Goal: Task Accomplishment & Management: Manage account settings

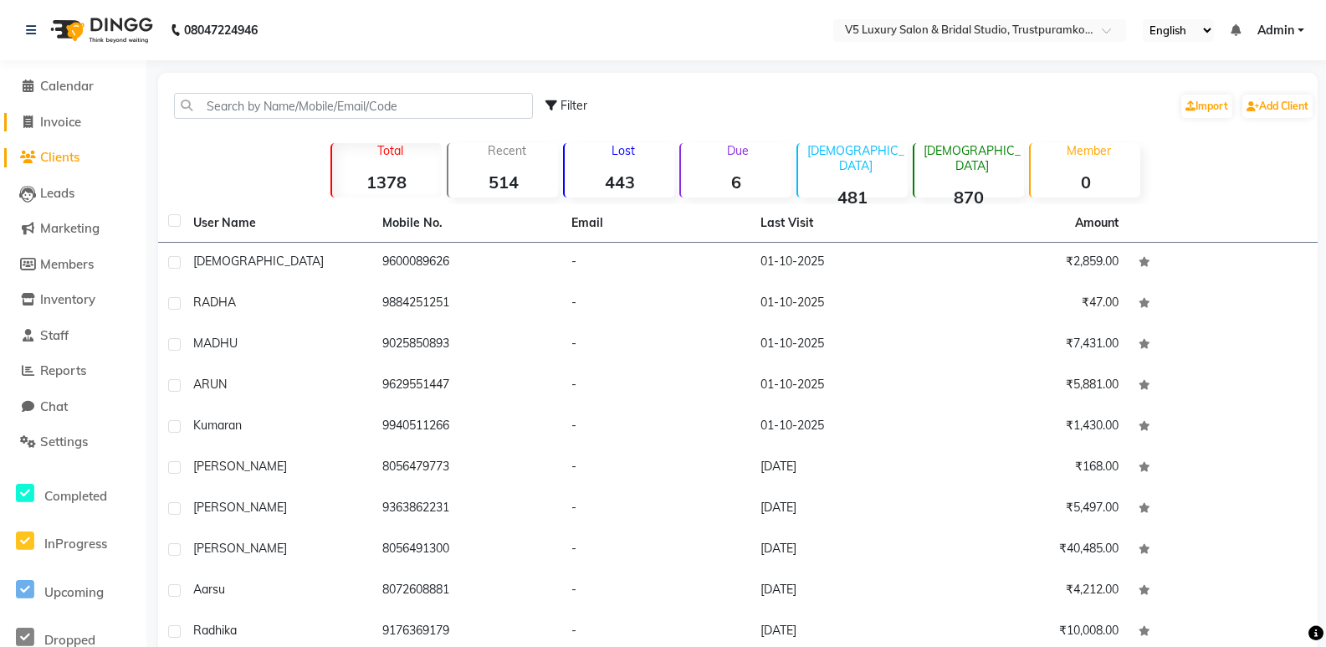
click at [70, 120] on span "Invoice" at bounding box center [60, 122] width 41 height 16
select select "service"
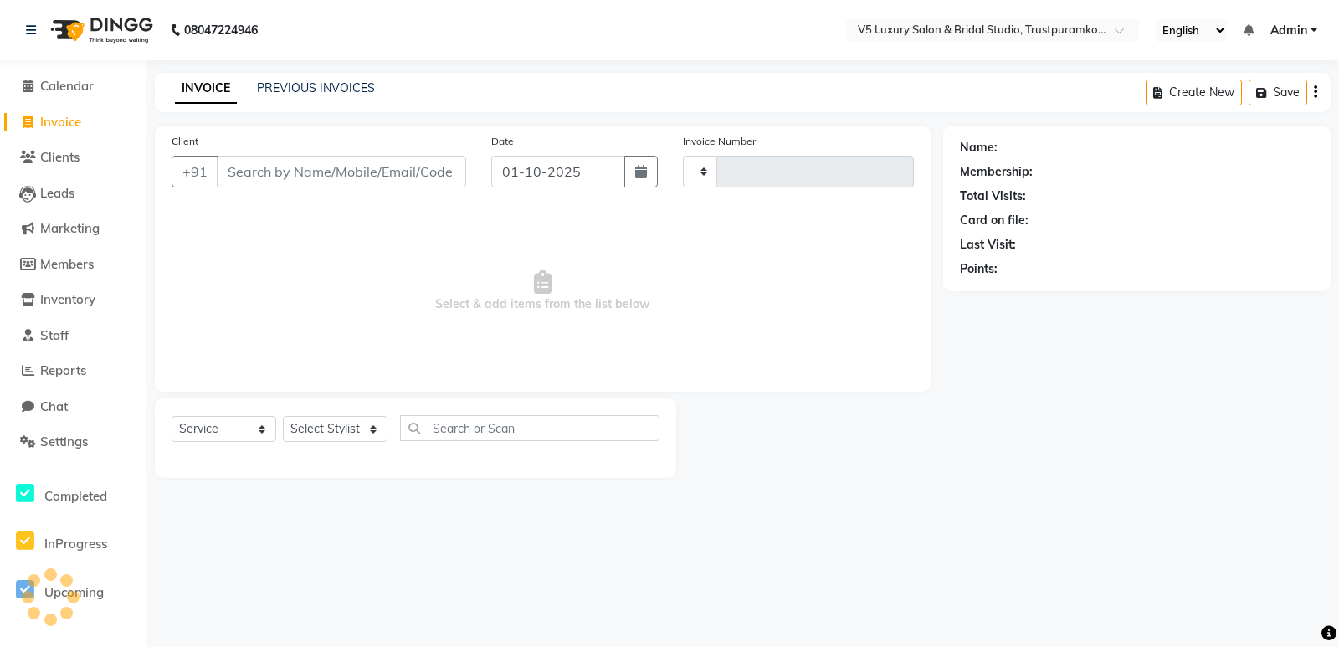
type input "1716"
select select "7993"
click at [314, 172] on input "Client" at bounding box center [341, 172] width 249 height 32
type input "9952941749"
click at [407, 181] on button "Add Client" at bounding box center [423, 172] width 86 height 32
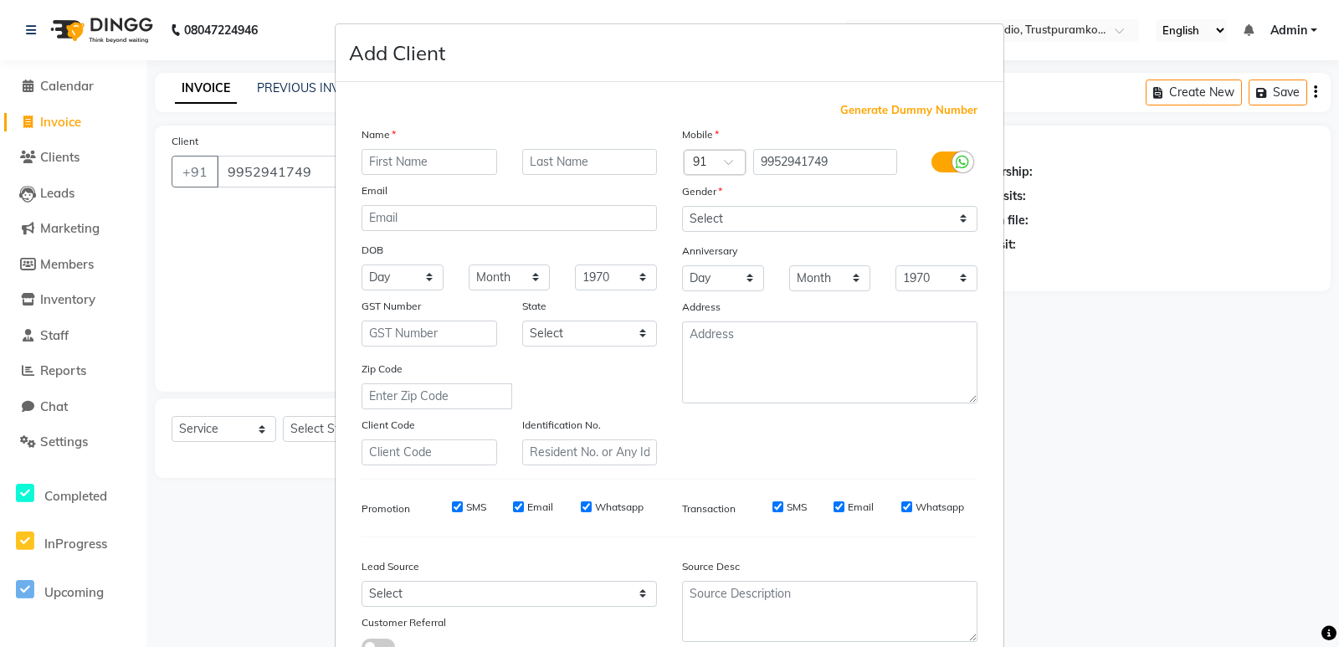
click at [303, 213] on ngb-modal-window "Add Client Generate Dummy Number Name Email DOB Day 01 02 03 04 05 06 07 08 09 …" at bounding box center [669, 323] width 1339 height 647
click at [325, 173] on ngb-modal-window "Add Client Generate Dummy Number Name Email DOB Day 01 02 03 04 05 06 07 08 09 …" at bounding box center [669, 323] width 1339 height 647
click at [1303, 352] on ngb-modal-window "Add Client Generate Dummy Number Name Email DOB Day 01 02 03 04 05 06 07 08 09 …" at bounding box center [669, 323] width 1339 height 647
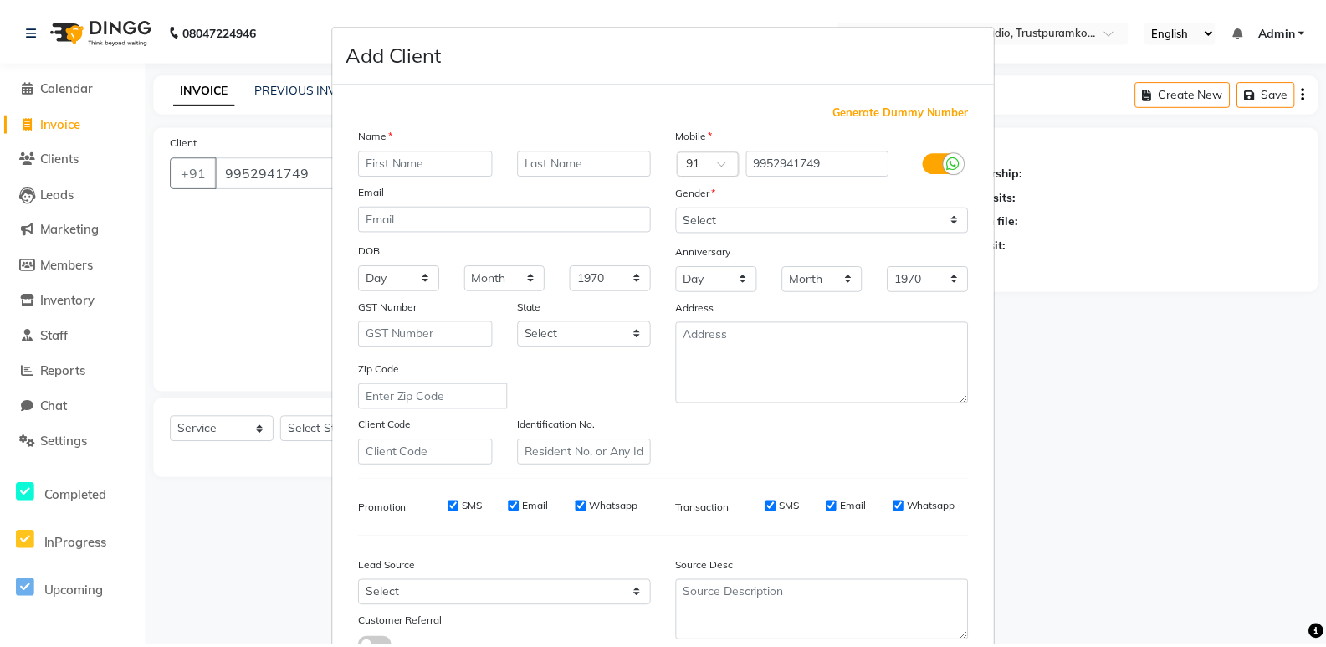
scroll to position [125, 0]
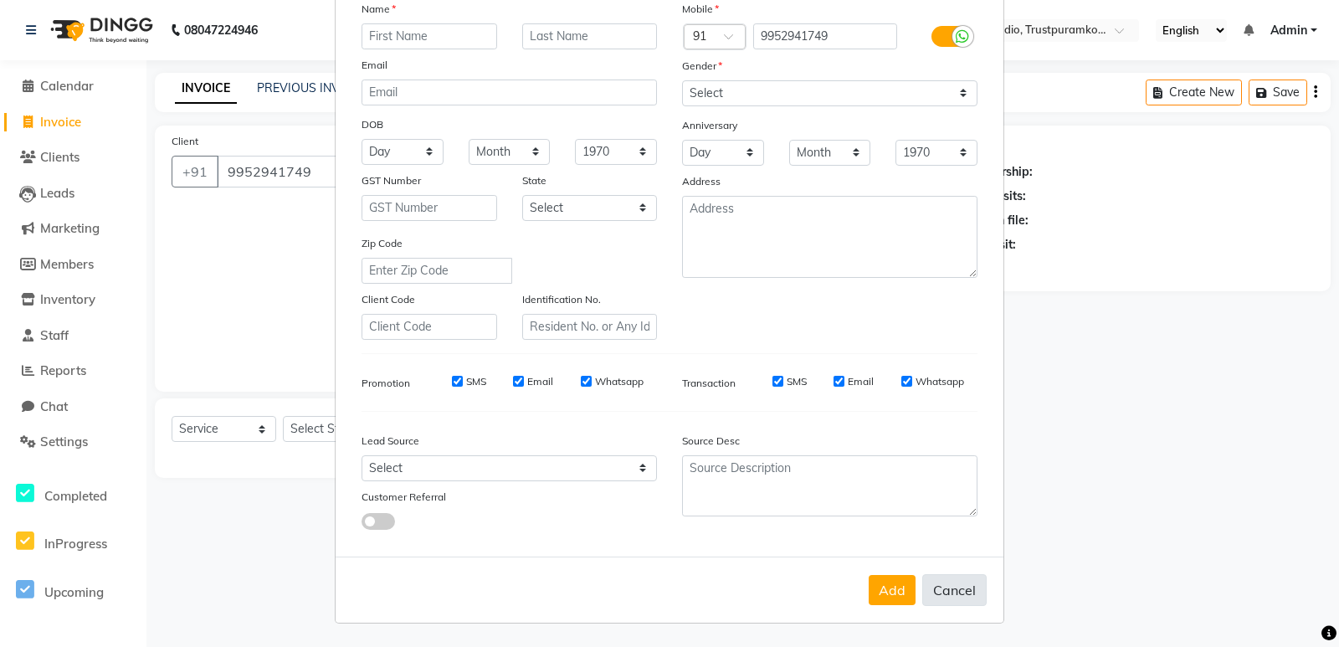
click at [948, 593] on button "Cancel" at bounding box center [954, 590] width 64 height 32
select select
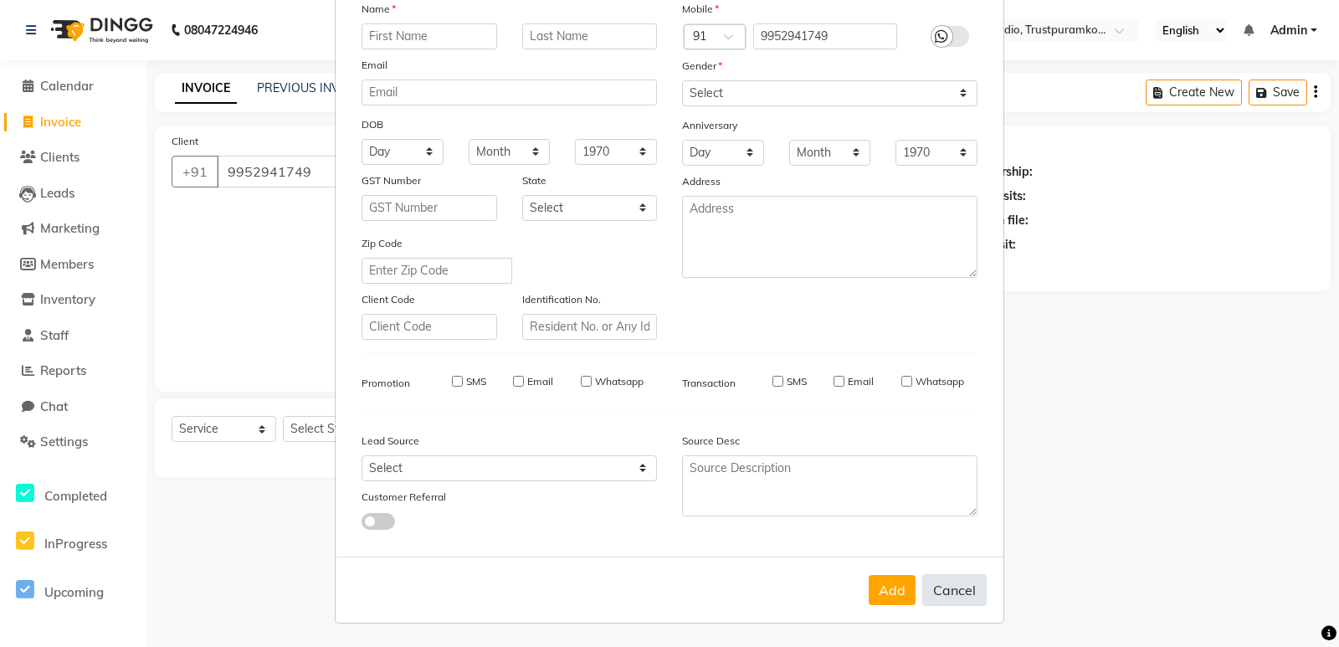
select select
checkbox input "false"
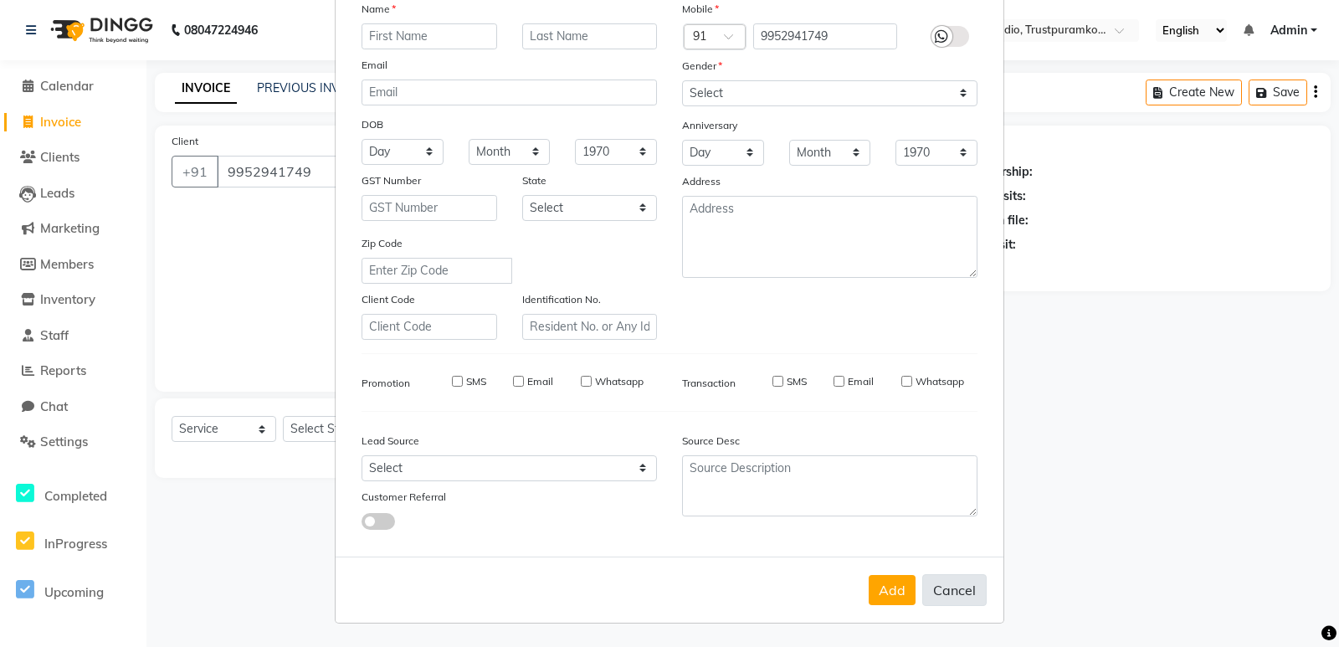
checkbox input "false"
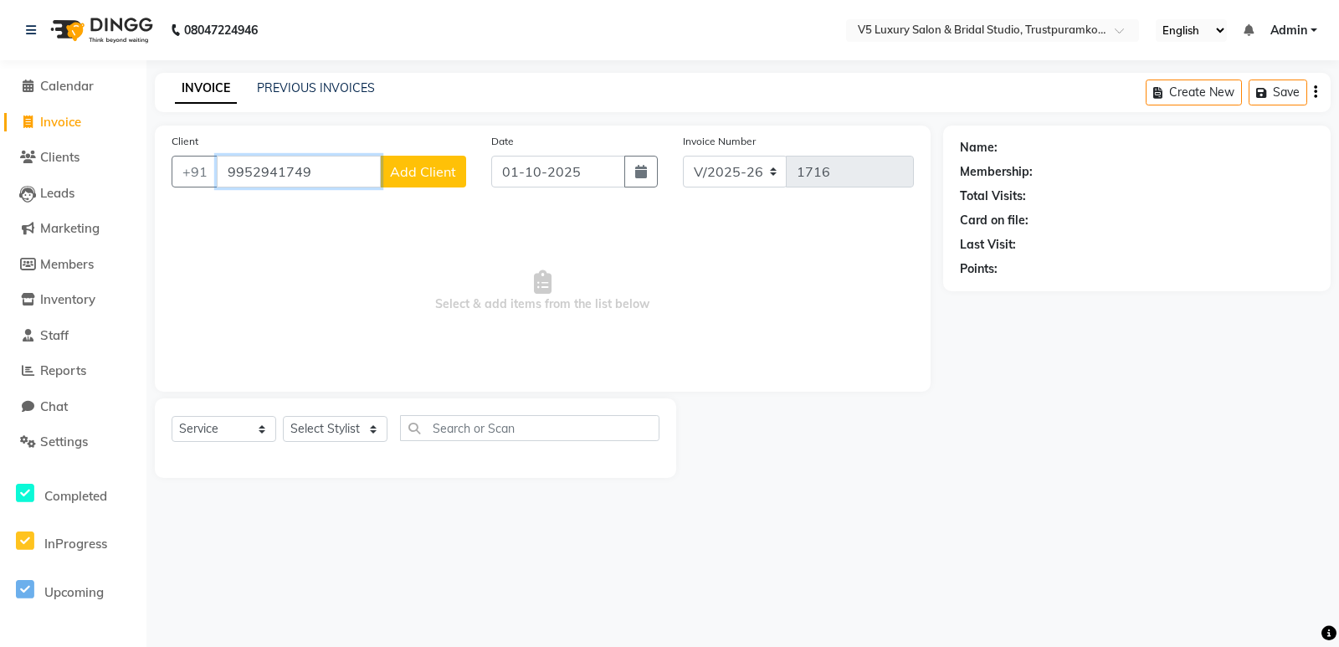
click at [335, 169] on input "9952941749" at bounding box center [299, 172] width 164 height 32
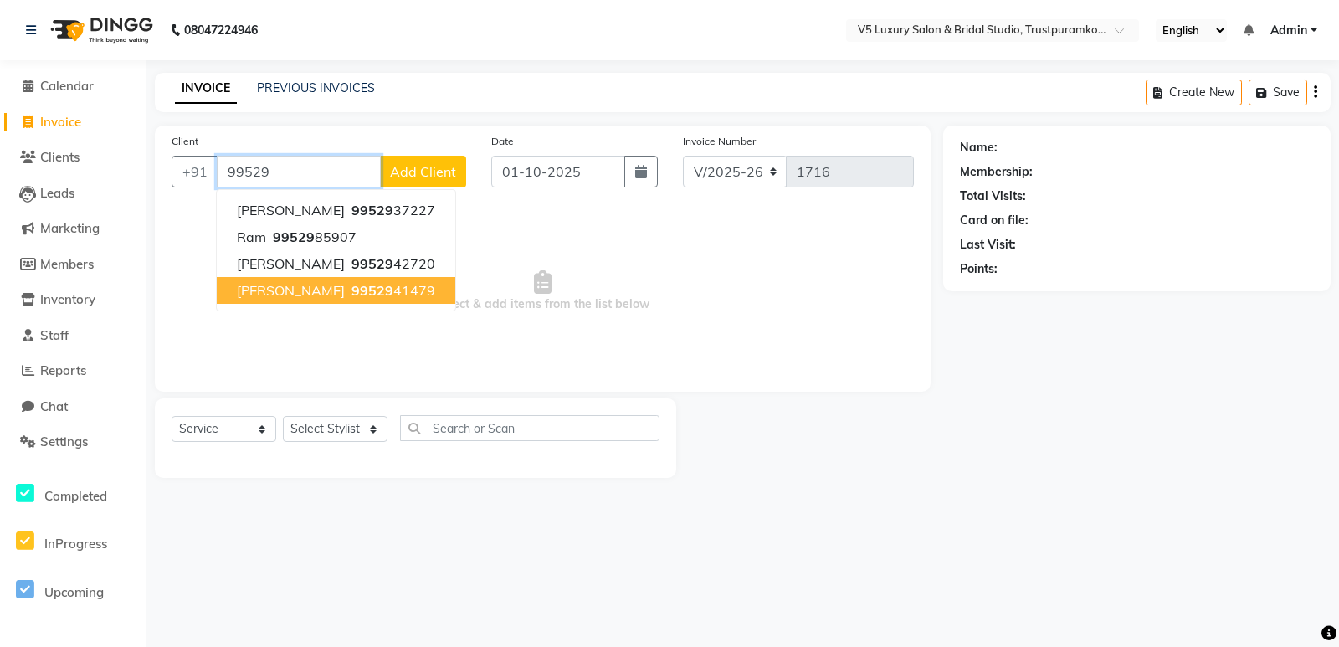
click at [348, 294] on ngb-highlight "99529 41479" at bounding box center [391, 290] width 87 height 17
type input "9952941479"
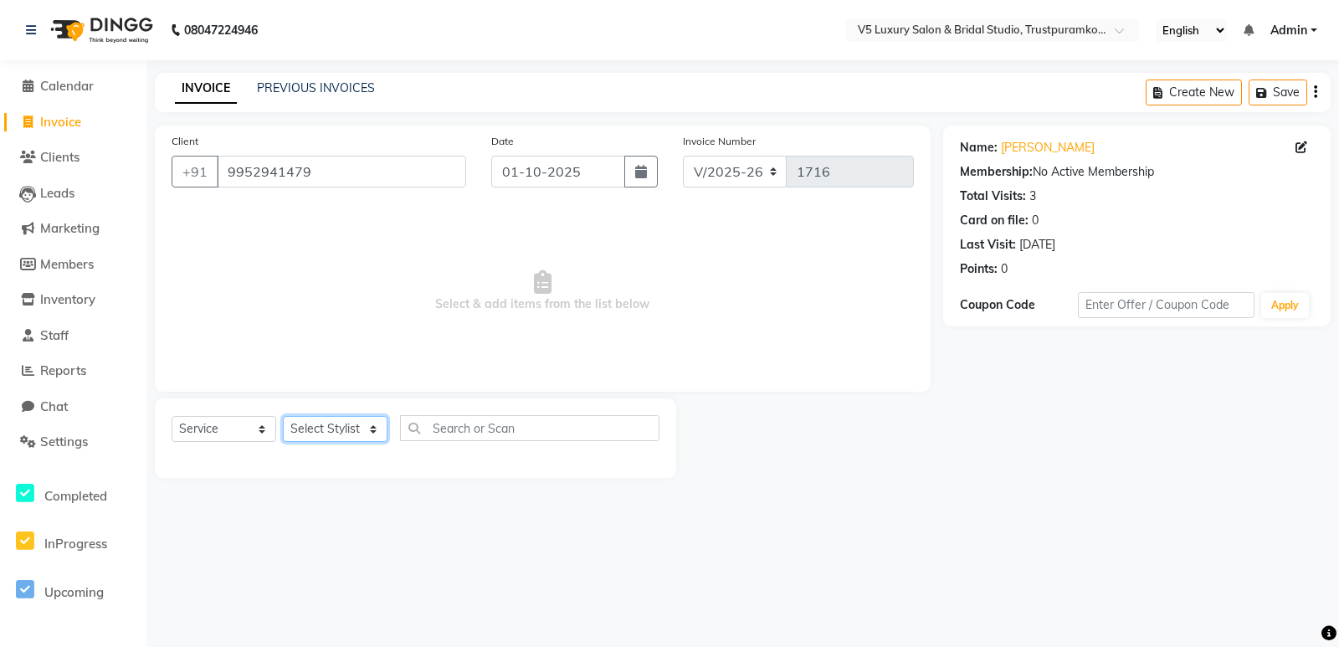
click at [347, 421] on select "Select Stylist [PERSON_NAME] [PERSON_NAME] [DATE] [PERSON_NAME]" at bounding box center [335, 429] width 105 height 26
select select "72643"
click at [283, 416] on select "Select Stylist [PERSON_NAME] [PERSON_NAME] [DATE] [PERSON_NAME]" at bounding box center [335, 429] width 105 height 26
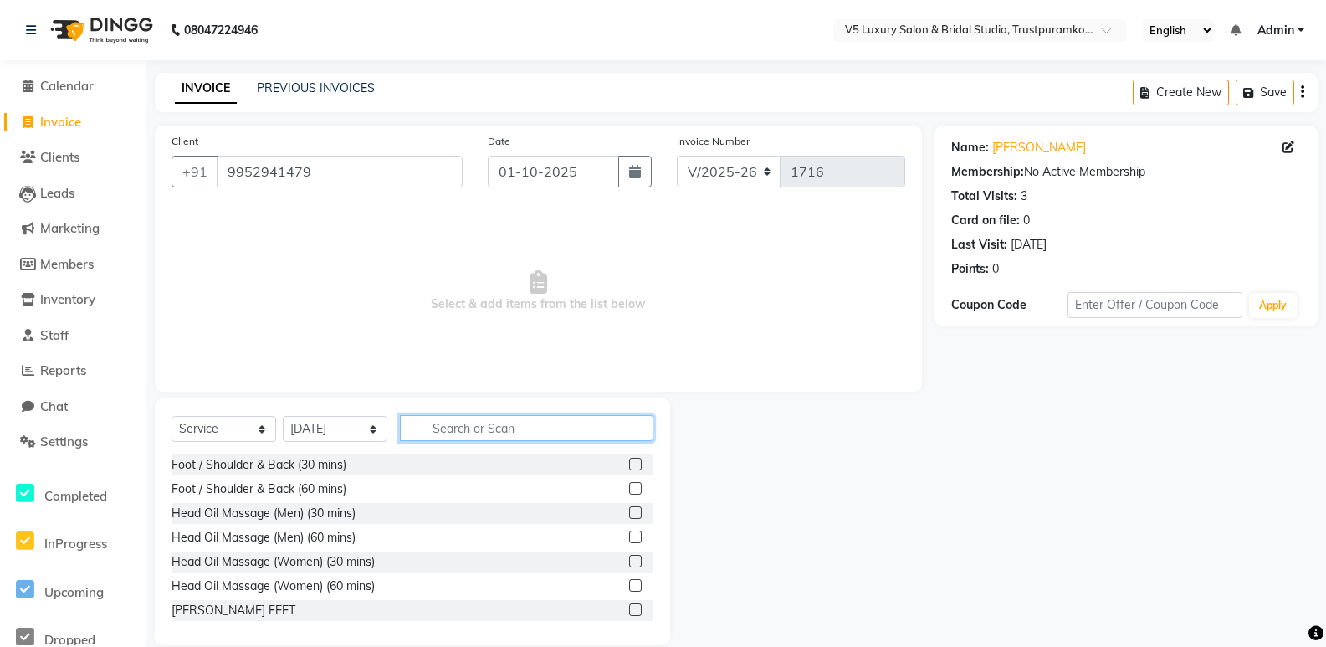
click at [527, 422] on input "text" at bounding box center [526, 428] width 253 height 26
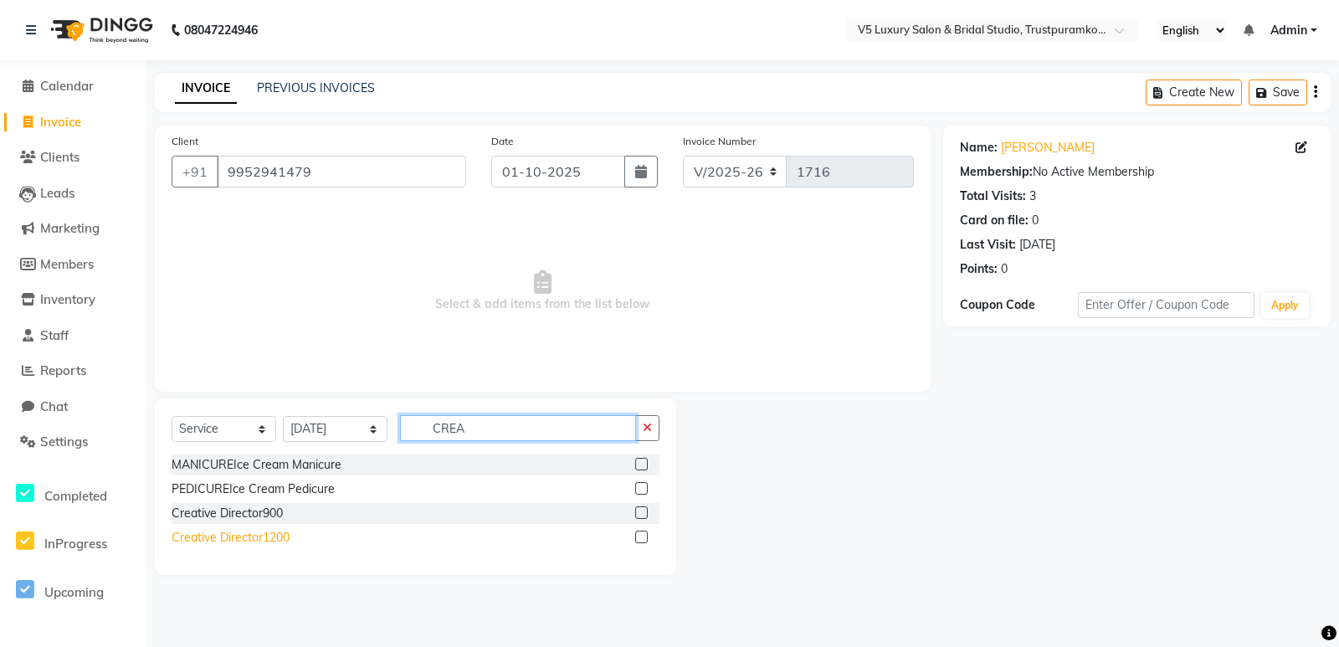
type input "CREA"
click at [254, 533] on div "Creative Director1200" at bounding box center [231, 538] width 118 height 18
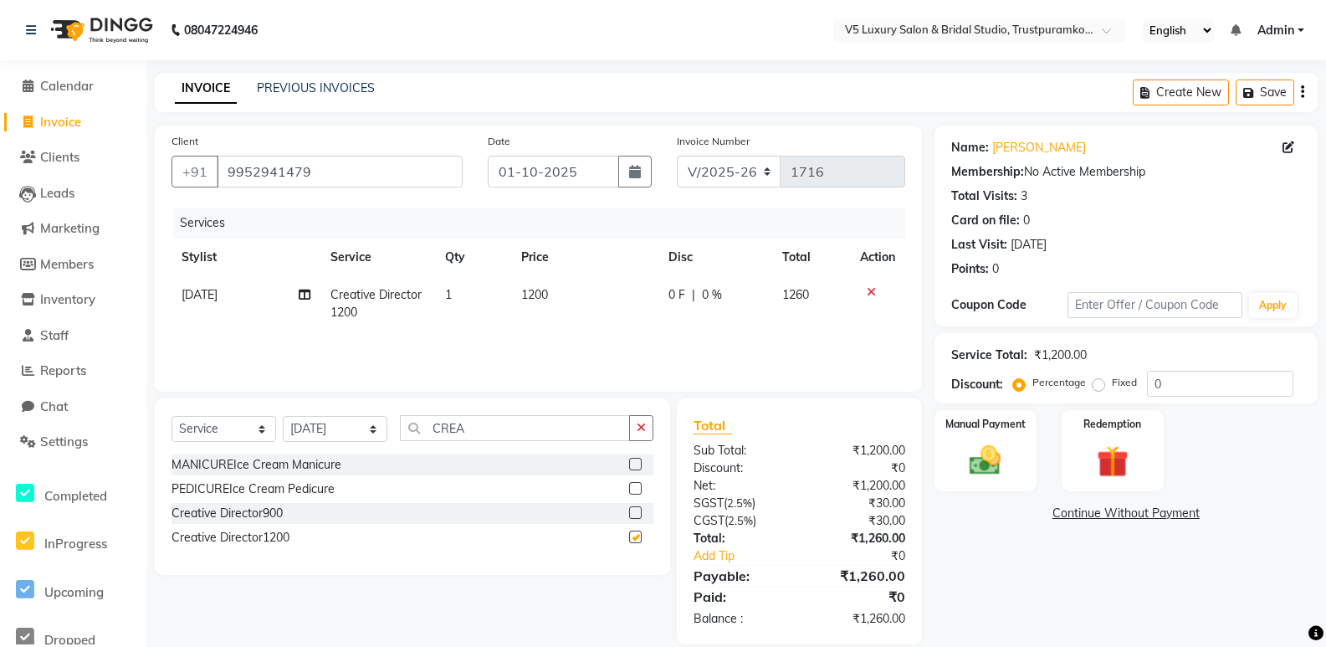
checkbox input "false"
click at [535, 438] on input "CREA" at bounding box center [515, 428] width 230 height 26
type input "C"
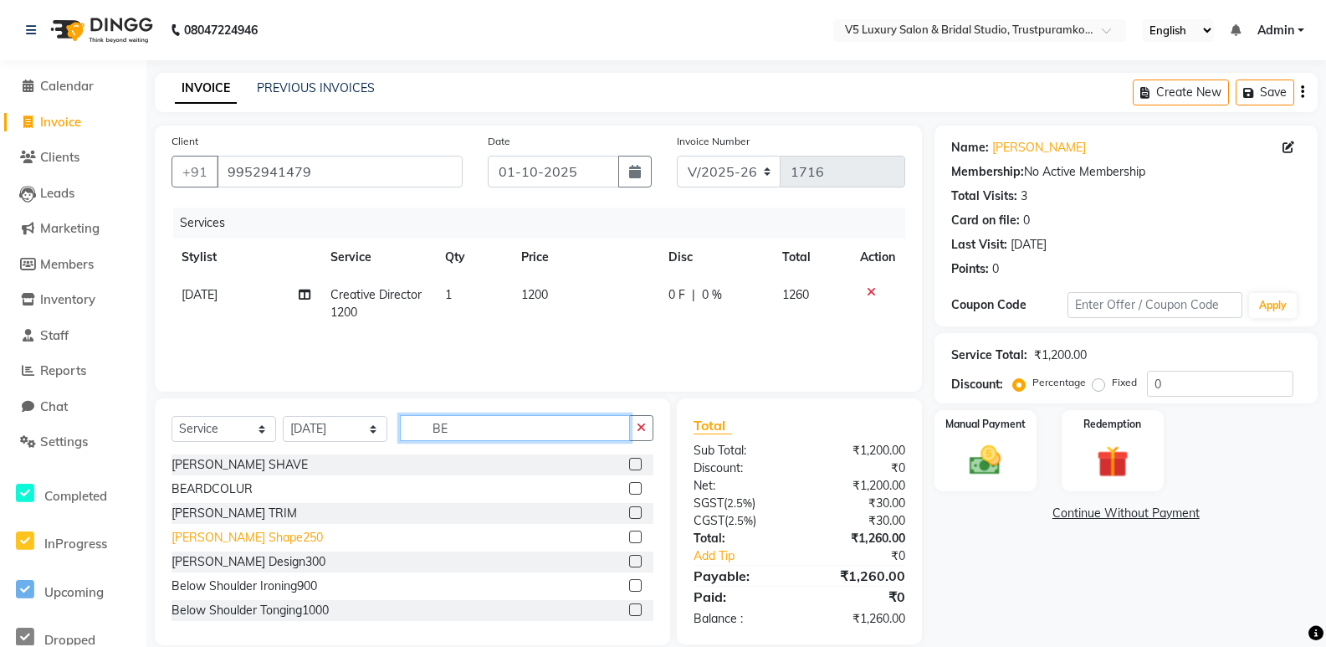
type input "BE"
click at [238, 539] on div "[PERSON_NAME] Shape250" at bounding box center [247, 538] width 151 height 18
checkbox input "false"
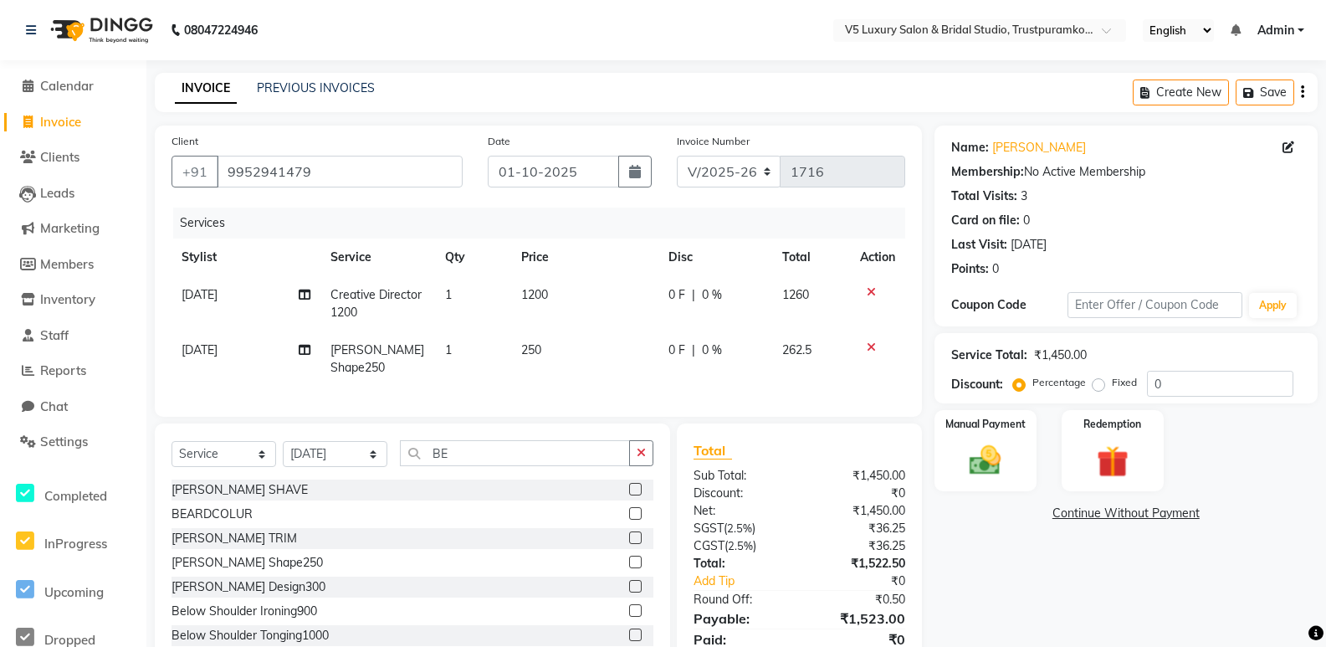
click at [537, 346] on span "250" at bounding box center [531, 349] width 20 height 15
select select "72643"
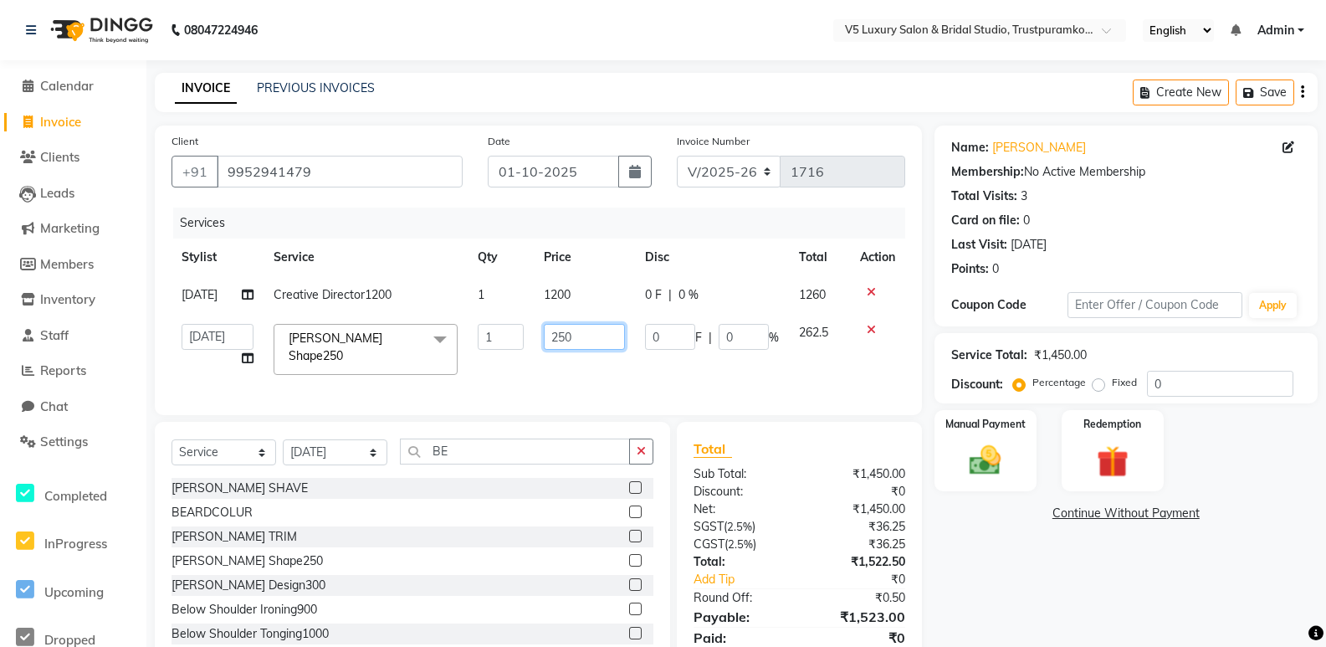
click at [610, 335] on input "250" at bounding box center [584, 337] width 81 height 26
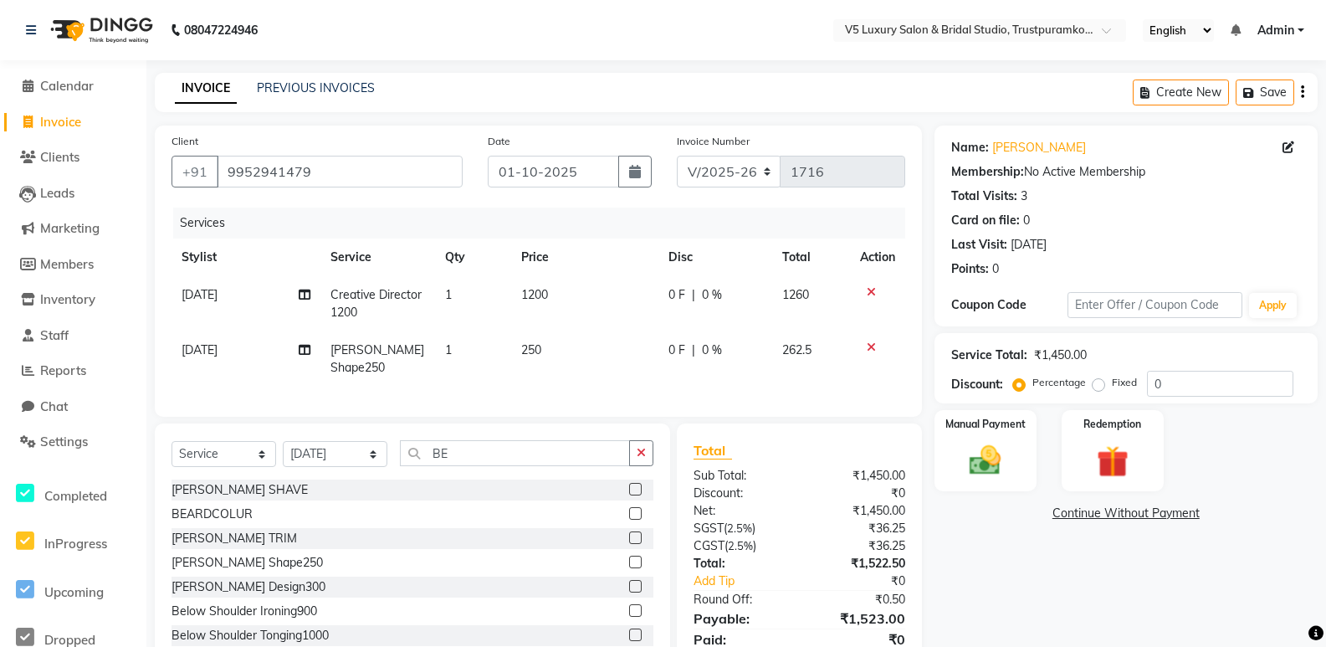
click at [583, 291] on td "1200" at bounding box center [584, 303] width 147 height 55
select select "72643"
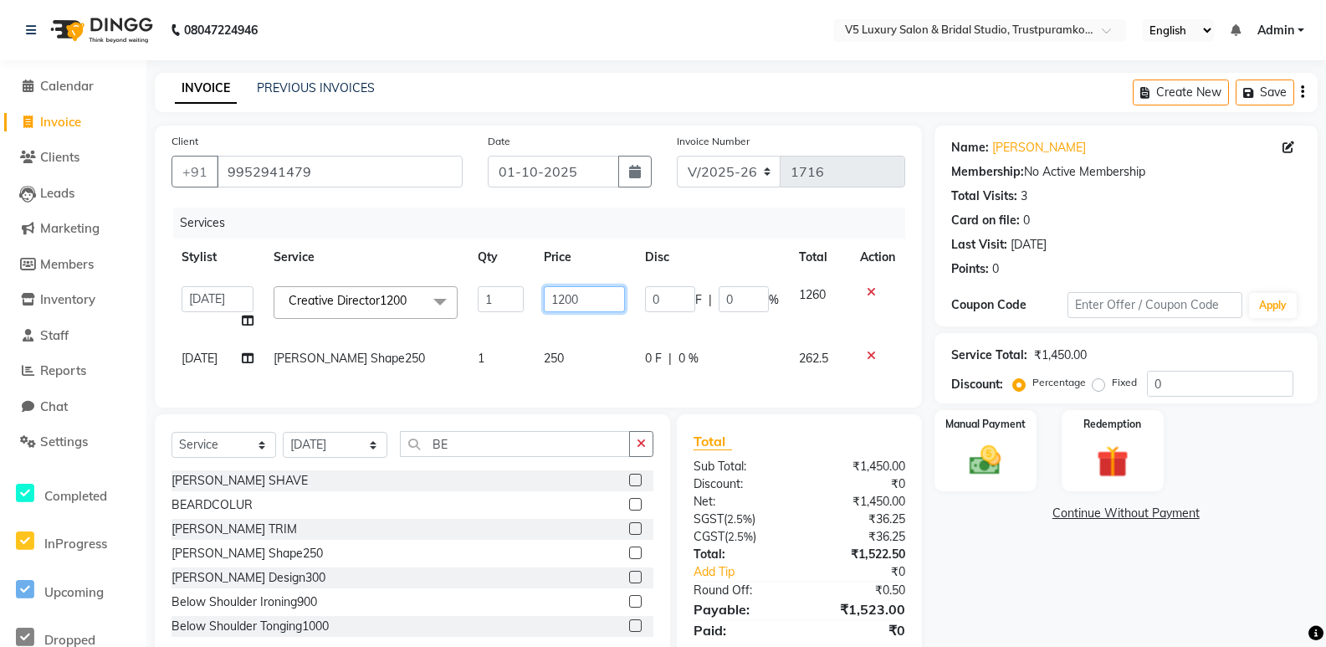
click at [592, 289] on input "1200" at bounding box center [584, 299] width 81 height 26
type input "1"
type input "150"
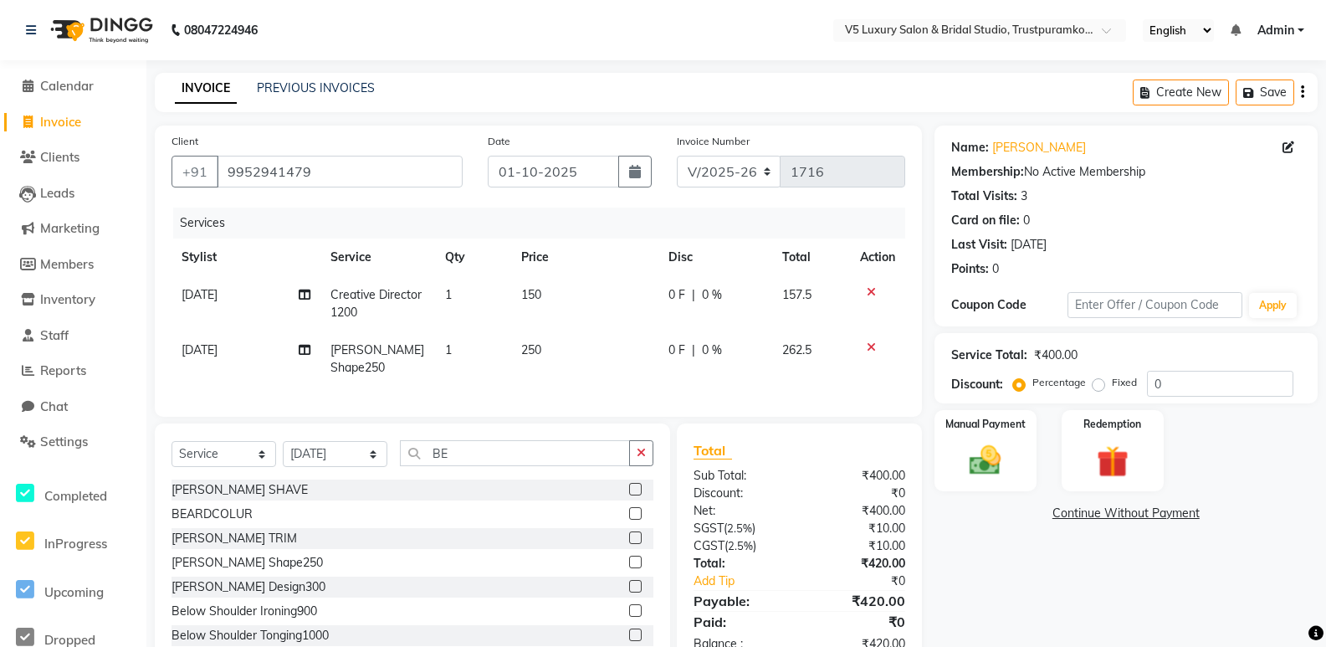
click at [604, 361] on td "250" at bounding box center [584, 358] width 147 height 55
select select "72643"
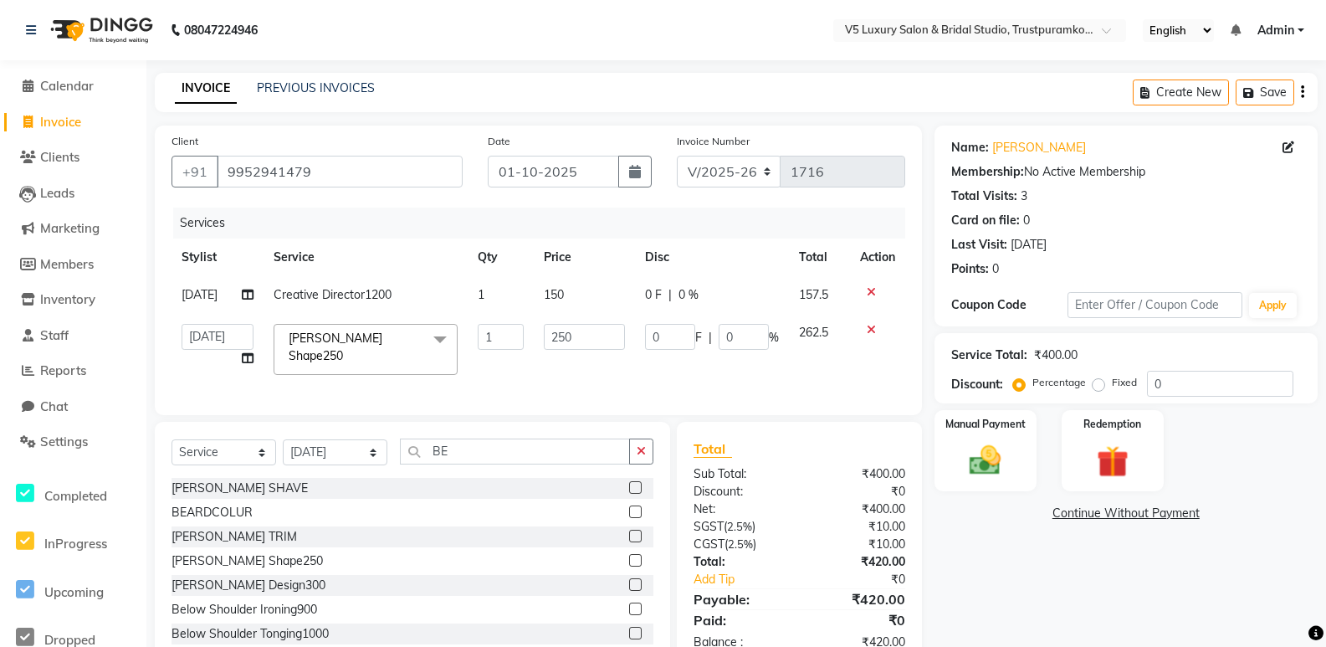
scroll to position [52, 0]
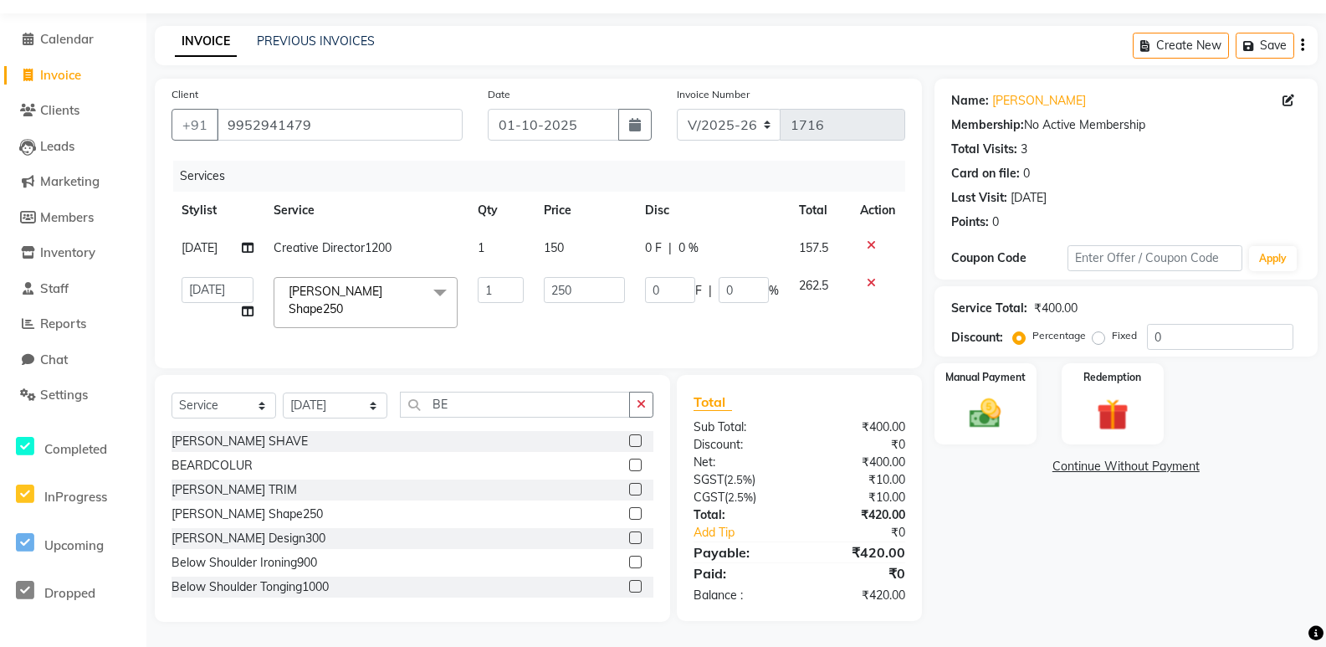
click at [562, 328] on div "Services Stylist Service Qty Price Disc Total Action [DATE] Creative Director12…" at bounding box center [539, 256] width 734 height 191
click at [571, 236] on td "150" at bounding box center [584, 248] width 101 height 38
select select "72643"
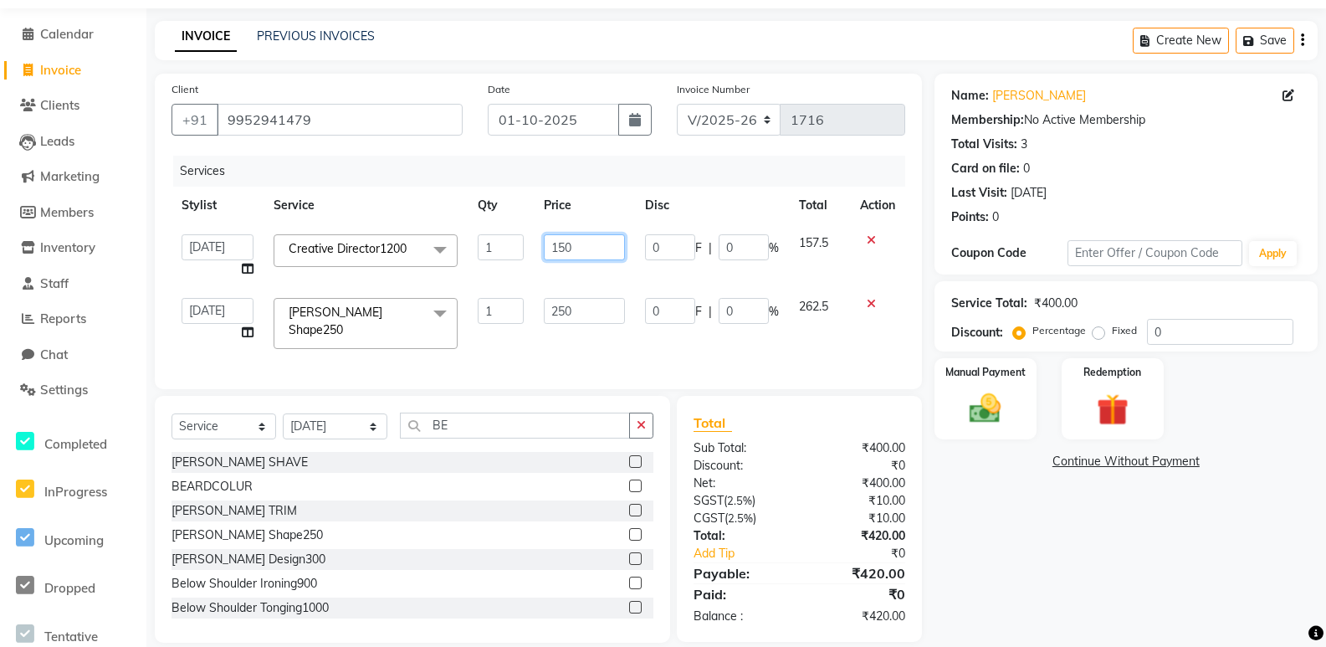
click at [596, 259] on input "150" at bounding box center [585, 247] width 82 height 26
type input "1"
type input "1150"
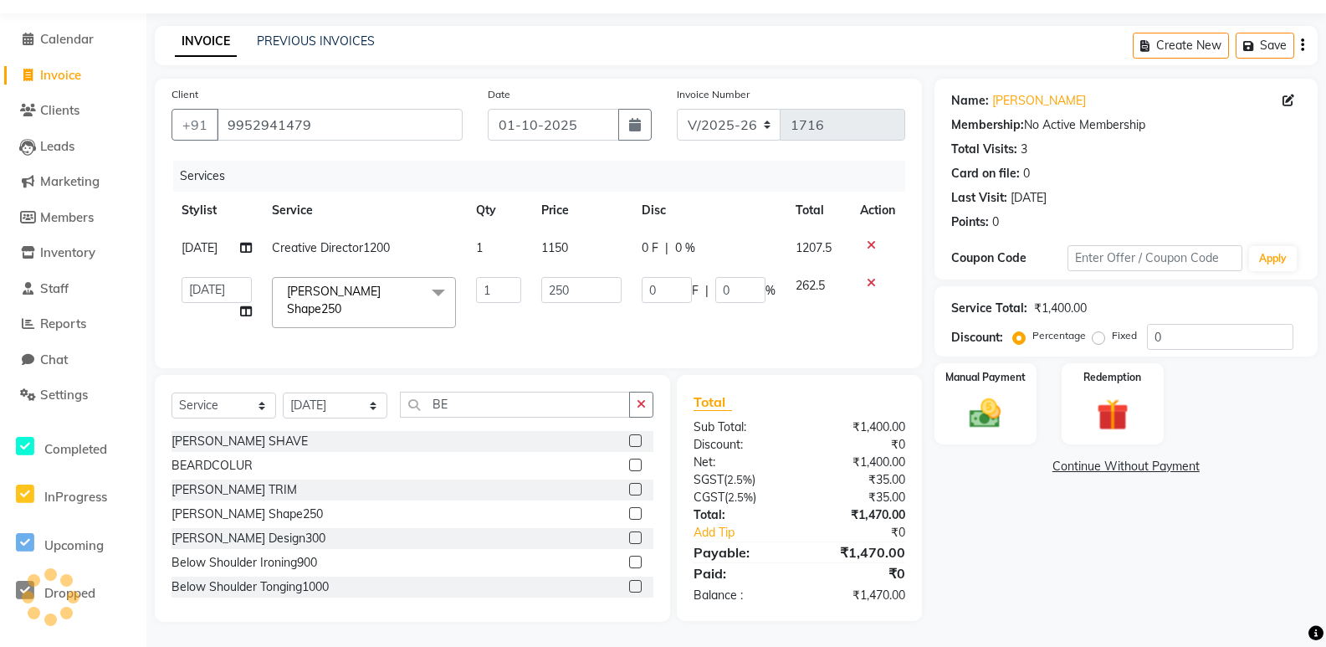
click at [605, 359] on div "Client [PHONE_NUMBER] Date [DATE] Invoice Number V/2025 V/[PHONE_NUMBER] Servic…" at bounding box center [538, 223] width 767 height 289
click at [580, 282] on input "250" at bounding box center [580, 290] width 79 height 26
click at [583, 288] on input "220" at bounding box center [580, 290] width 79 height 26
type input "270"
click at [589, 314] on td "270" at bounding box center [581, 302] width 100 height 71
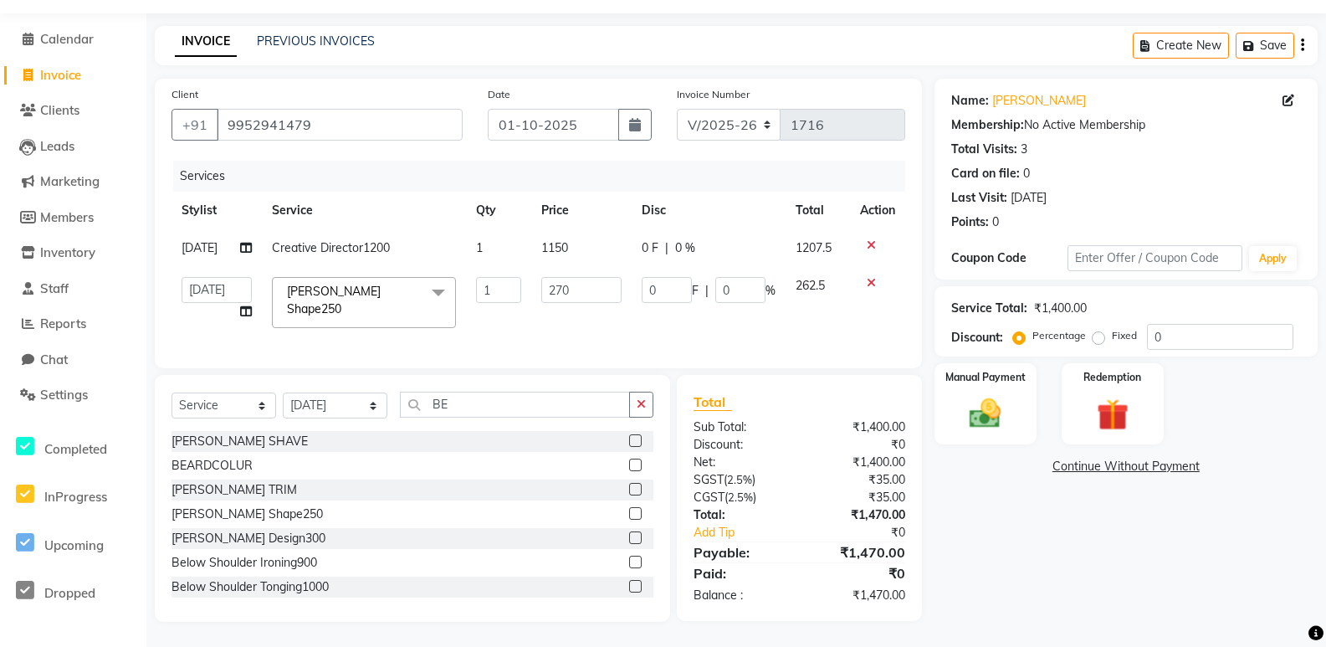
select select "72643"
click at [587, 279] on input "270" at bounding box center [580, 290] width 79 height 26
type input "280"
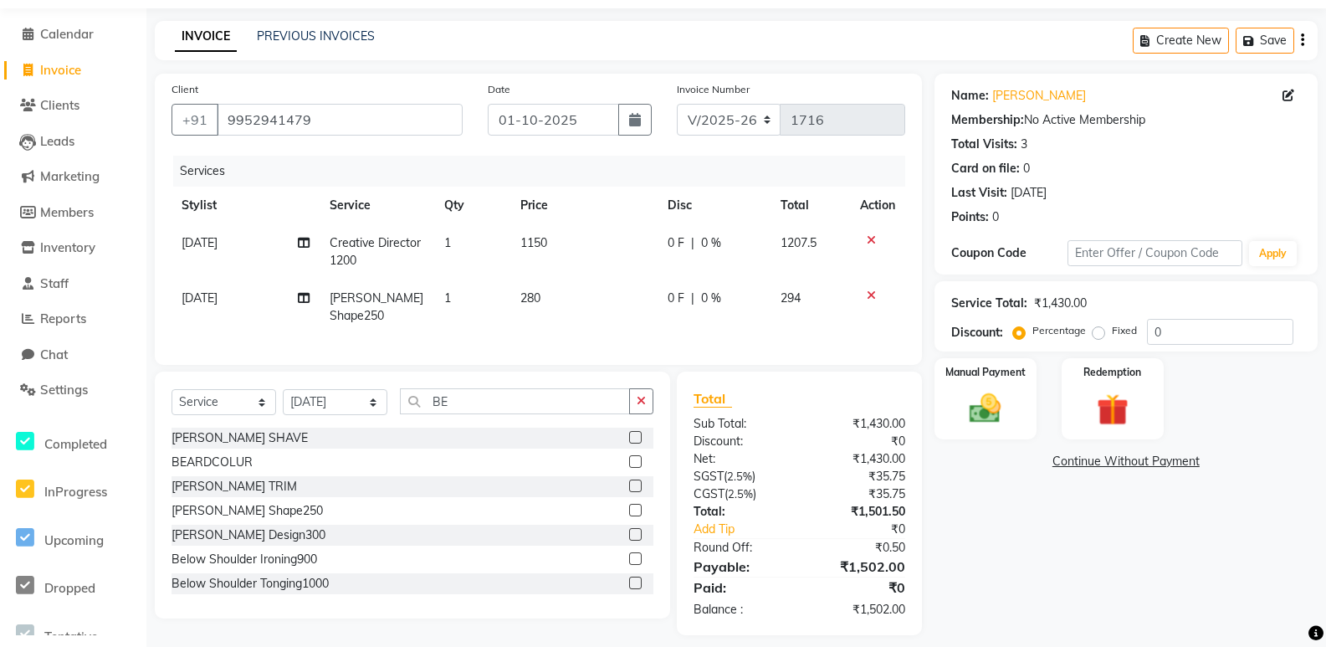
click at [580, 317] on div "Services Stylist Service Qty Price Disc Total Action [DATE] Creative Director12…" at bounding box center [539, 252] width 734 height 192
click at [980, 415] on img at bounding box center [986, 409] width 54 height 38
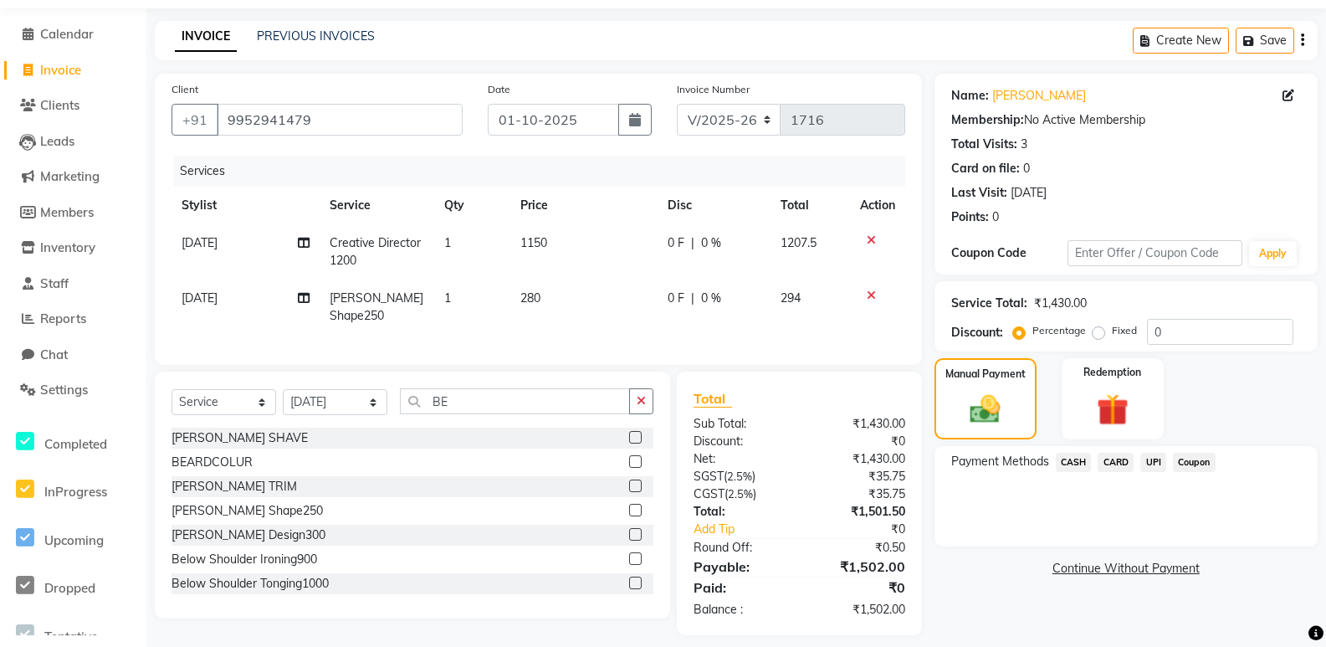
click at [1155, 458] on span "UPI" at bounding box center [1153, 462] width 26 height 19
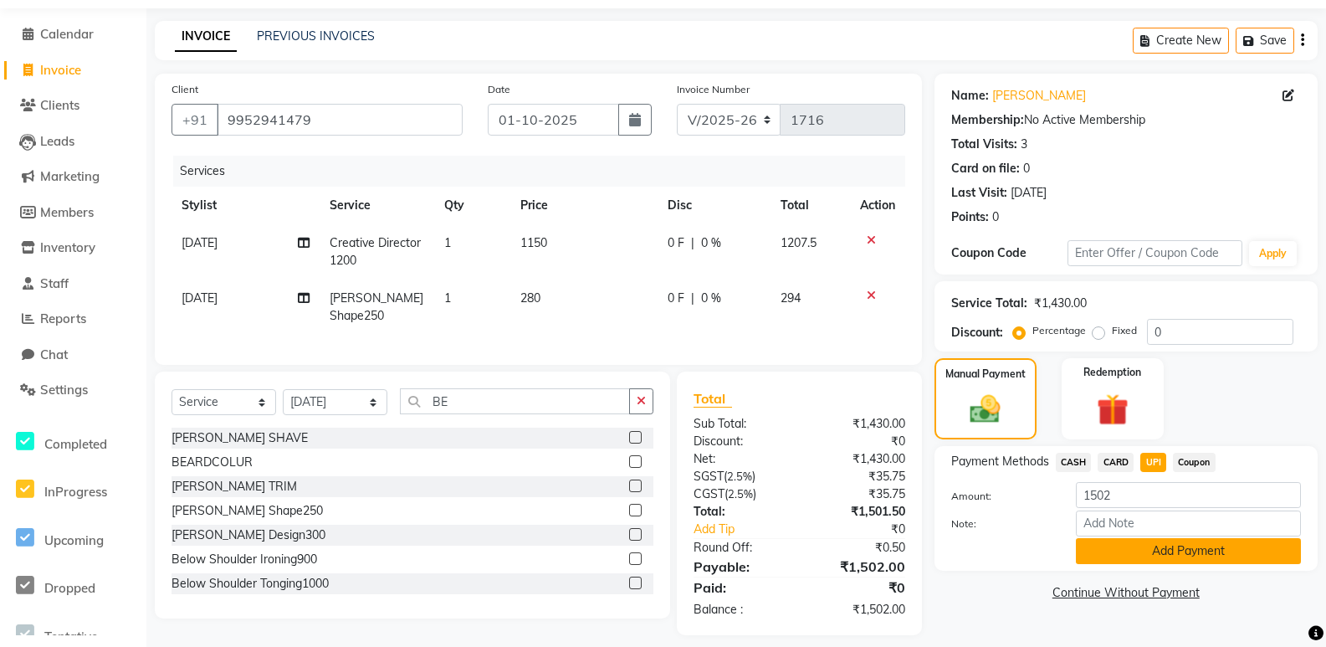
click at [1153, 548] on button "Add Payment" at bounding box center [1188, 551] width 225 height 26
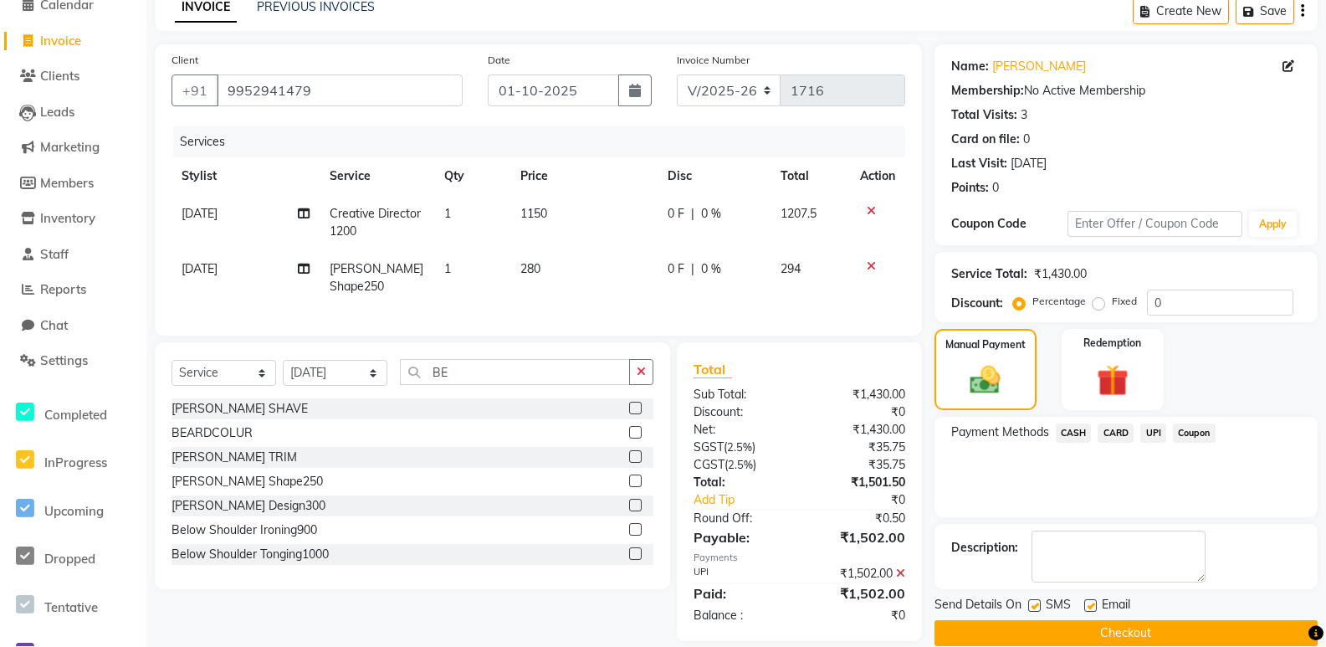
scroll to position [105, 0]
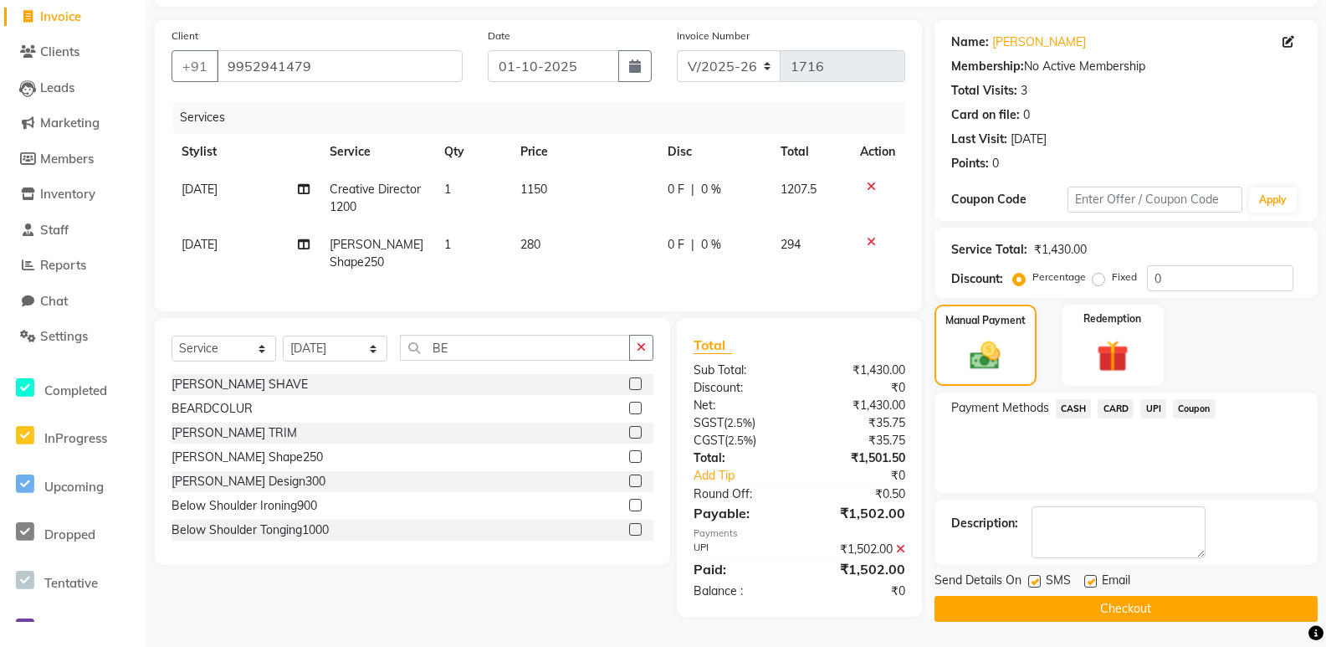
click at [1088, 582] on label at bounding box center [1090, 581] width 13 height 13
click at [1088, 582] on input "checkbox" at bounding box center [1089, 581] width 11 height 11
checkbox input "false"
click at [1104, 623] on main "INVOICE PREVIOUS INVOICES Create New Save Client [PHONE_NUMBER] Date [DATE] Inv…" at bounding box center [736, 306] width 1180 height 679
click at [1109, 610] on button "Checkout" at bounding box center [1125, 609] width 383 height 26
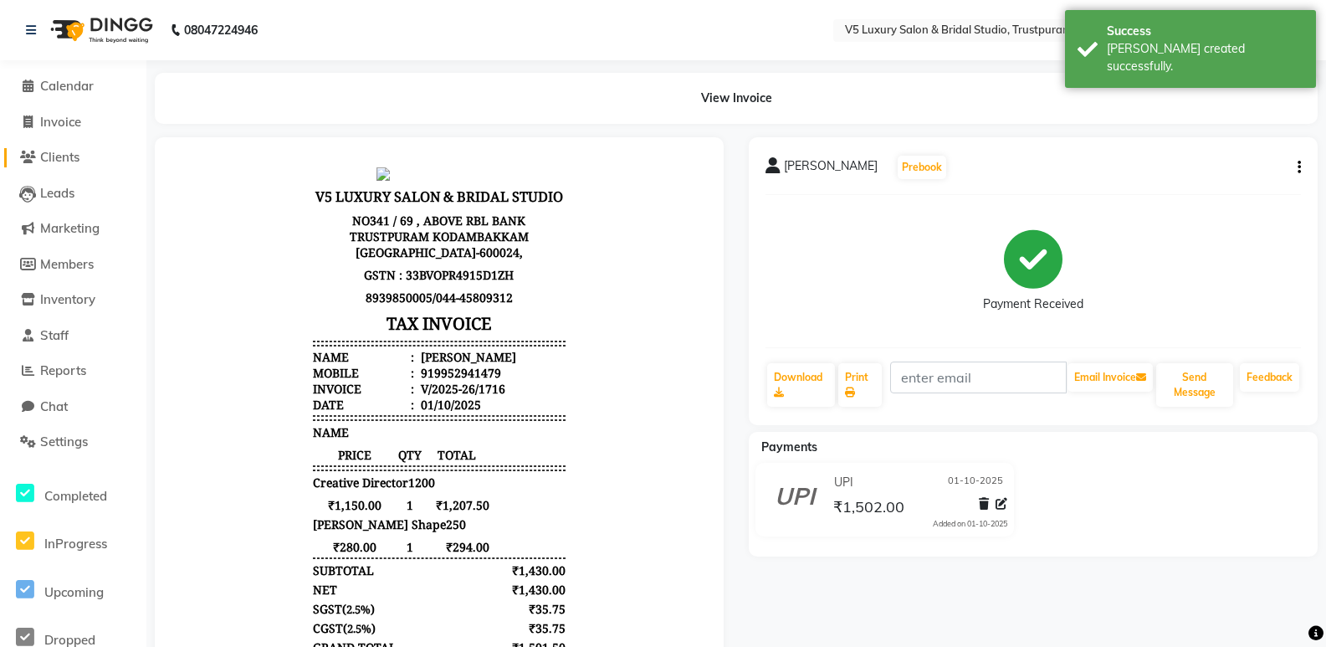
click at [64, 154] on span "Clients" at bounding box center [59, 157] width 39 height 16
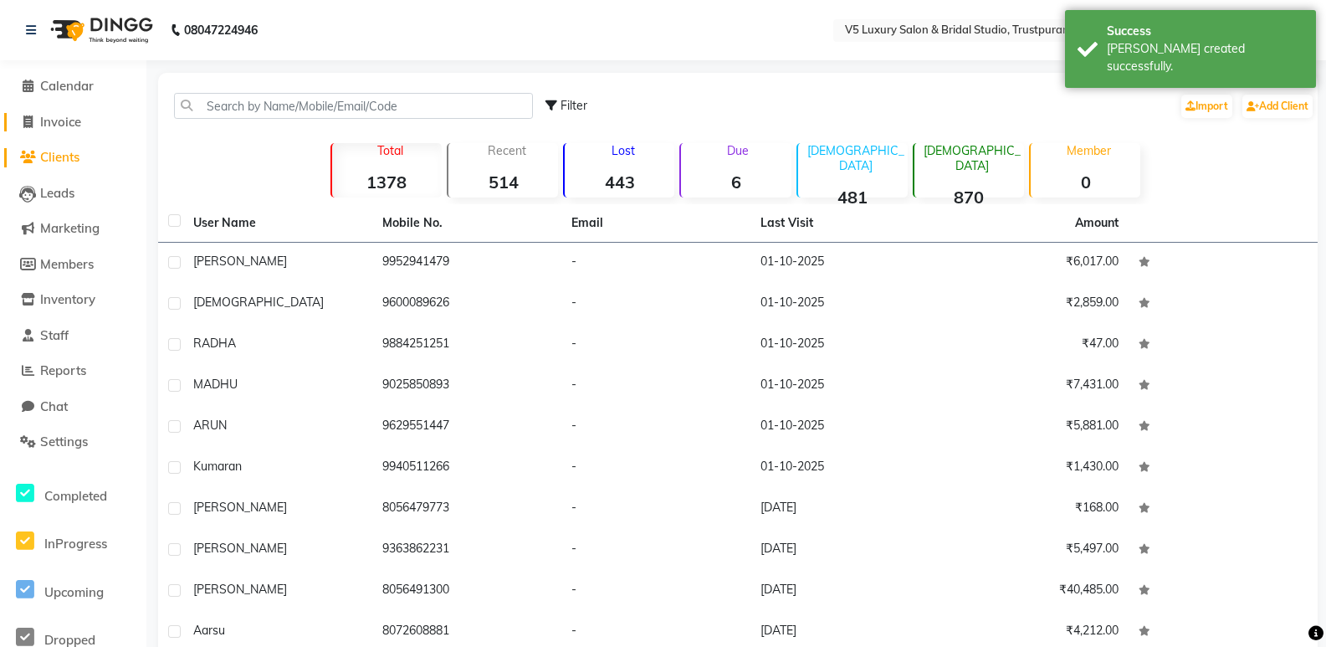
drag, startPoint x: 67, startPoint y: 120, endPoint x: 74, endPoint y: 114, distance: 8.9
click at [68, 120] on span "Invoice" at bounding box center [60, 122] width 41 height 16
select select "service"
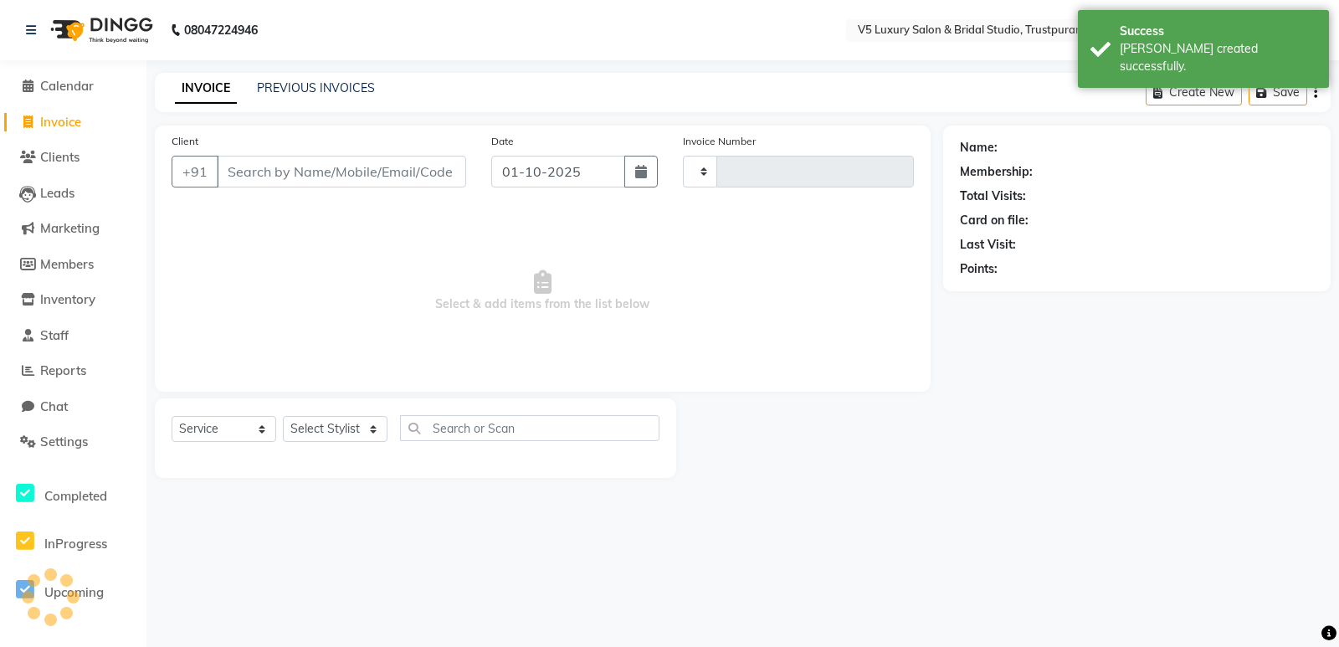
type input "1717"
select select "7993"
click at [340, 88] on link "PREVIOUS INVOICES" at bounding box center [316, 87] width 118 height 15
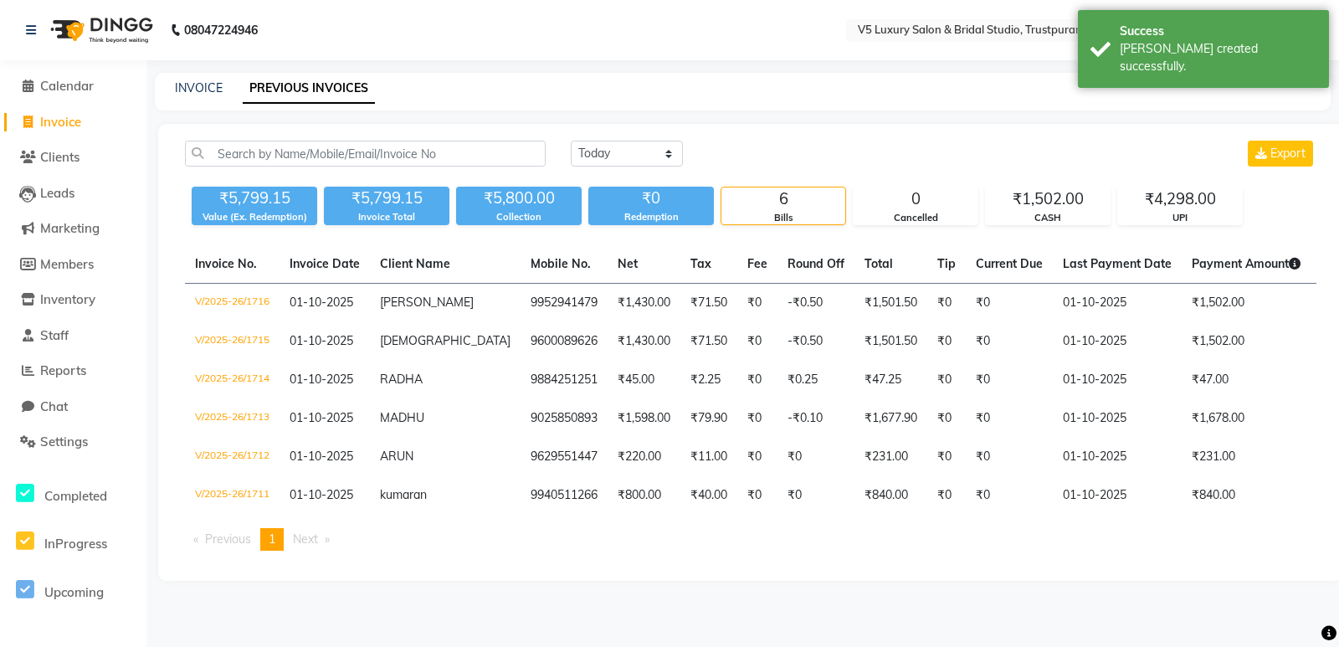
click at [958, 115] on main "INVOICE PREVIOUS INVOICES [DATE] [DATE] Custom Range Export ₹5,799.15 Value (Ex…" at bounding box center [742, 339] width 1192 height 533
click at [85, 88] on span "Calendar" at bounding box center [67, 86] width 54 height 16
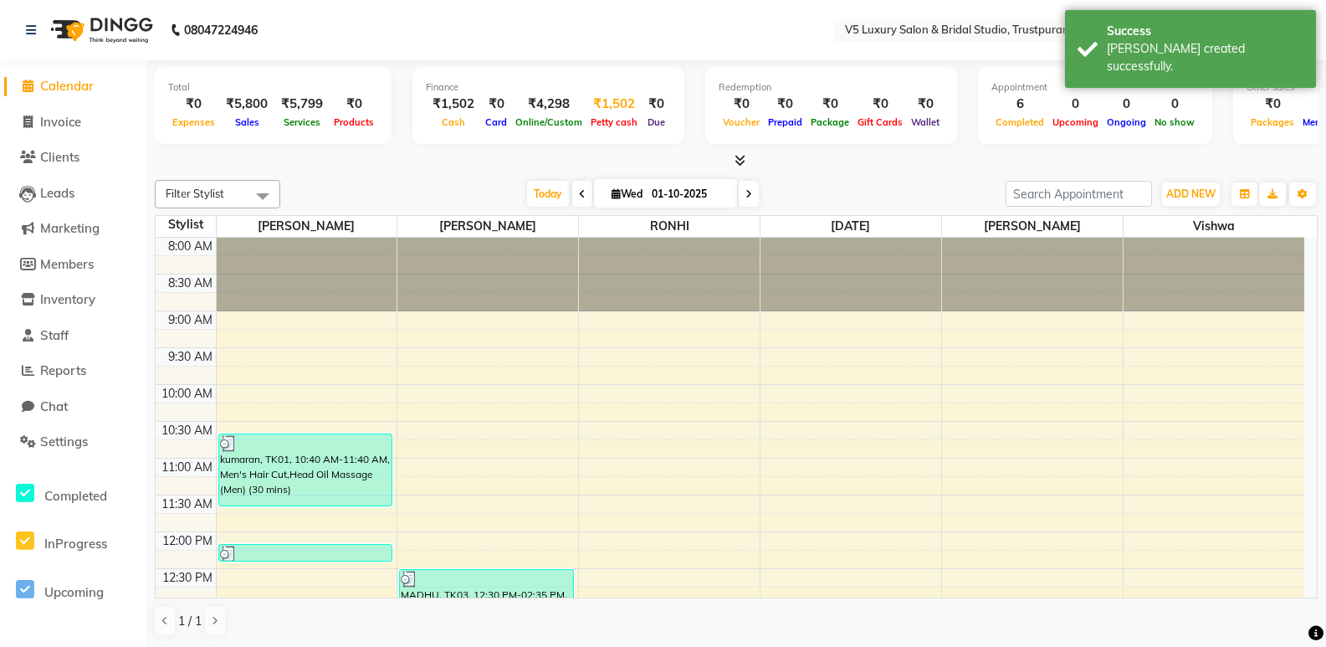
click at [591, 125] on span "Petty cash" at bounding box center [613, 122] width 55 height 12
select select "7136"
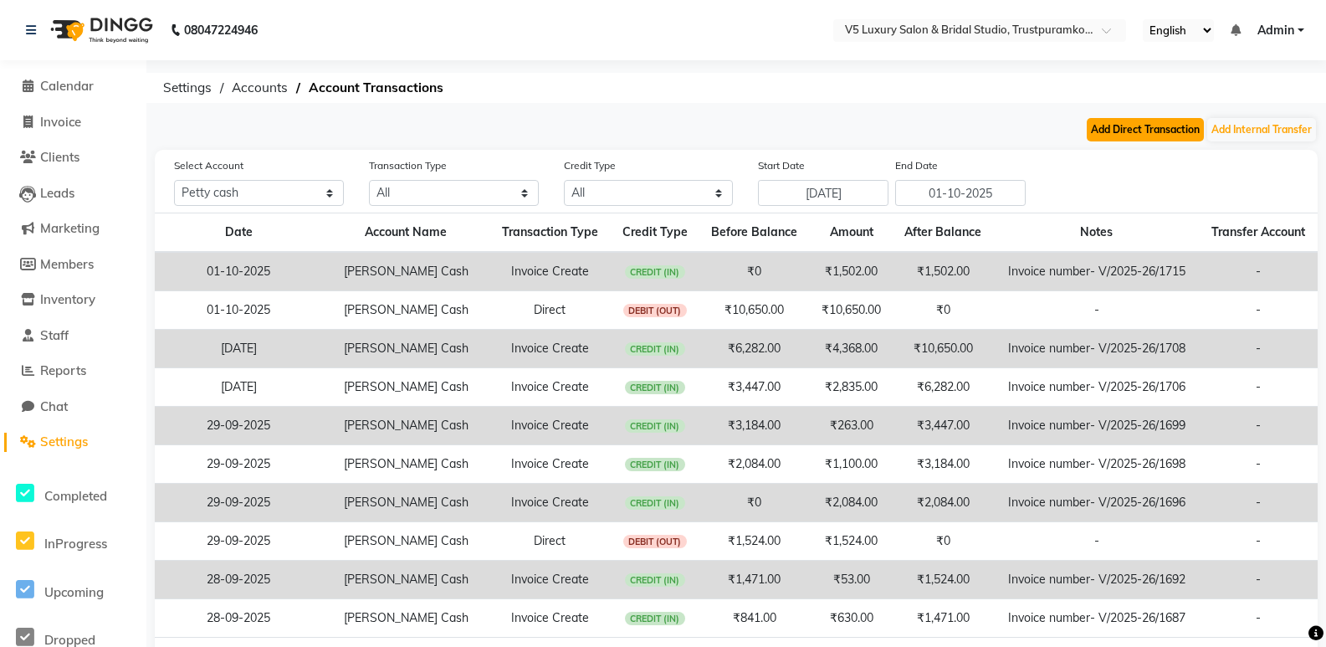
click at [1185, 133] on button "Add Direct Transaction" at bounding box center [1145, 129] width 117 height 23
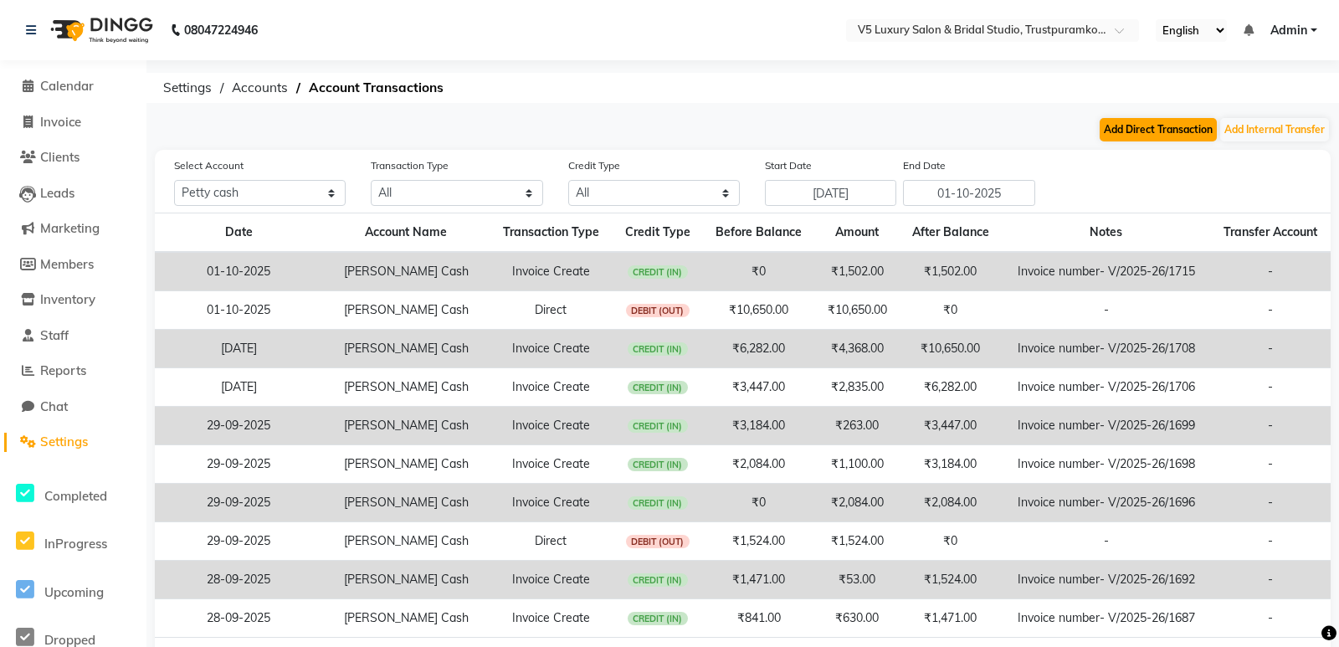
select select "direct"
select select "7136"
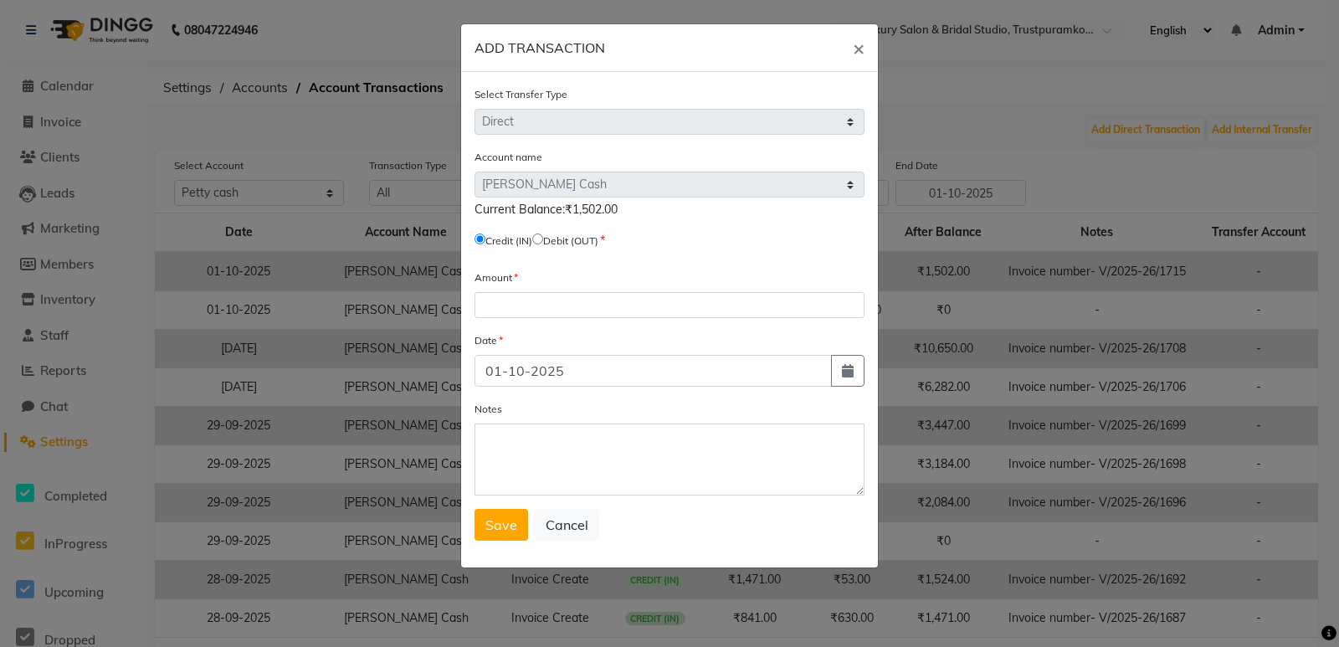
drag, startPoint x: 573, startPoint y: 207, endPoint x: 647, endPoint y: 202, distance: 73.9
click at [647, 202] on div "Current Balance:₹1,502.00" at bounding box center [669, 210] width 390 height 18
copy span "1,502.00"
click at [543, 238] on input "radio" at bounding box center [537, 238] width 11 height 11
radio input "true"
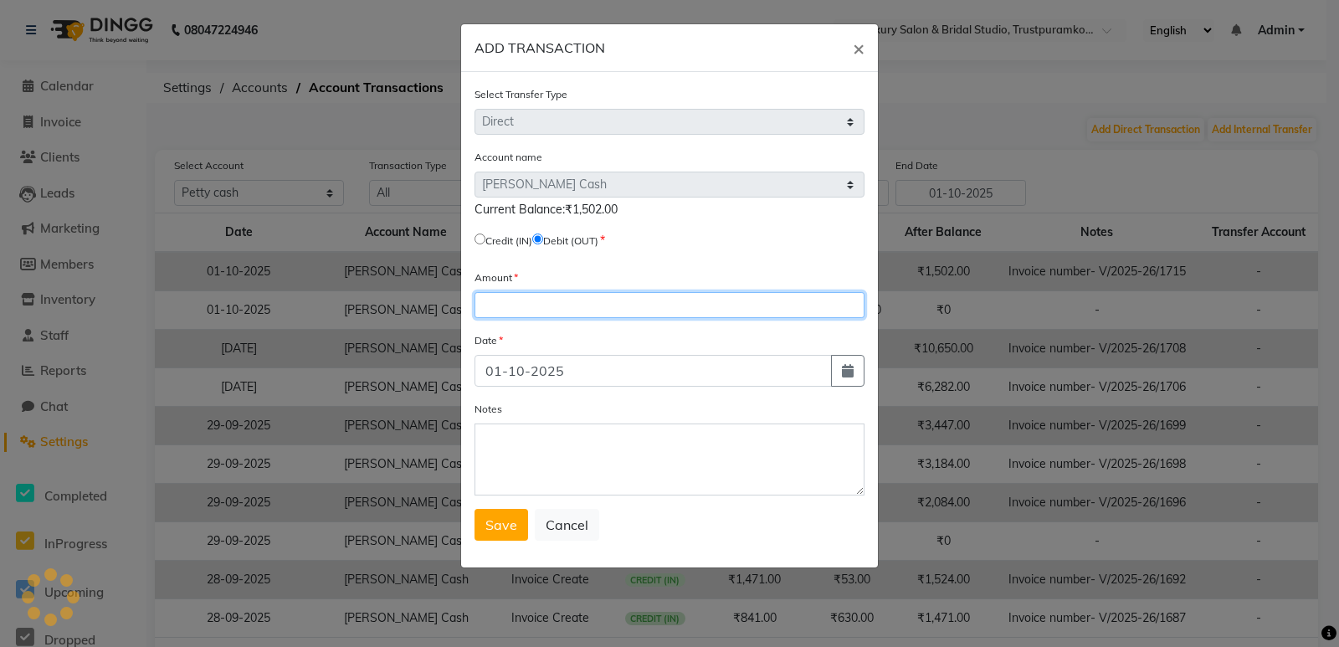
paste input "1502.00"
type input "1502.00"
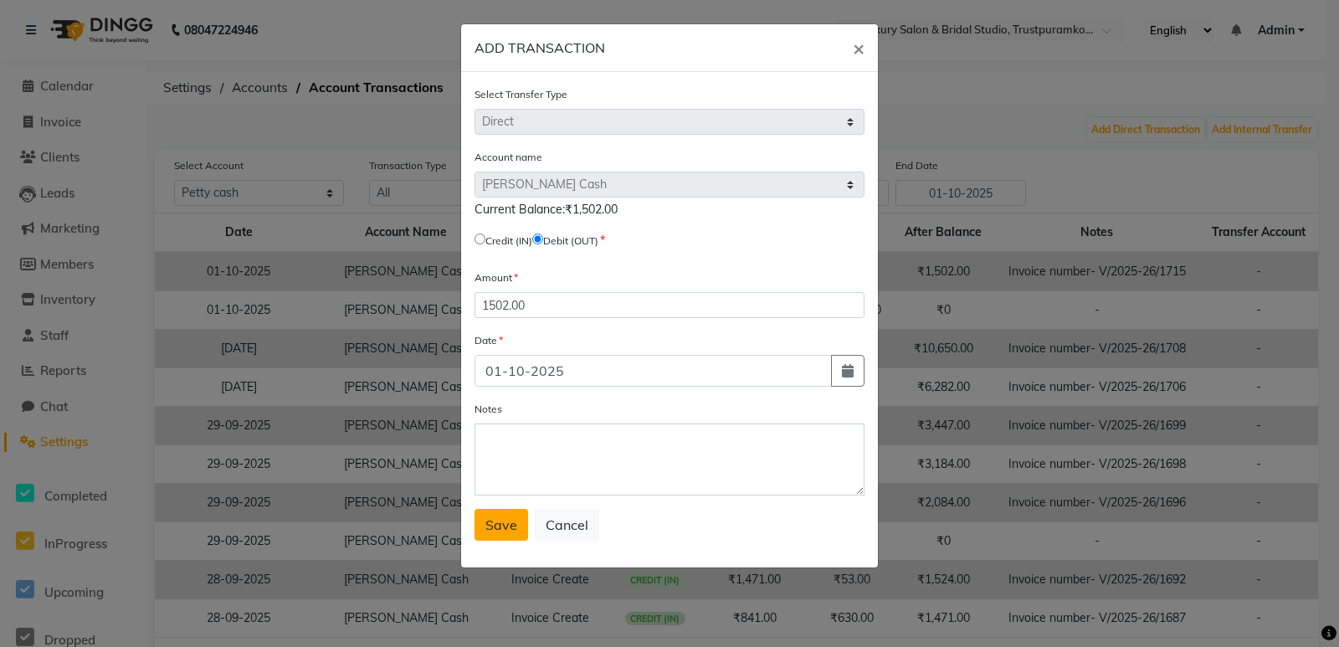
click at [497, 525] on span "Save" at bounding box center [501, 524] width 32 height 17
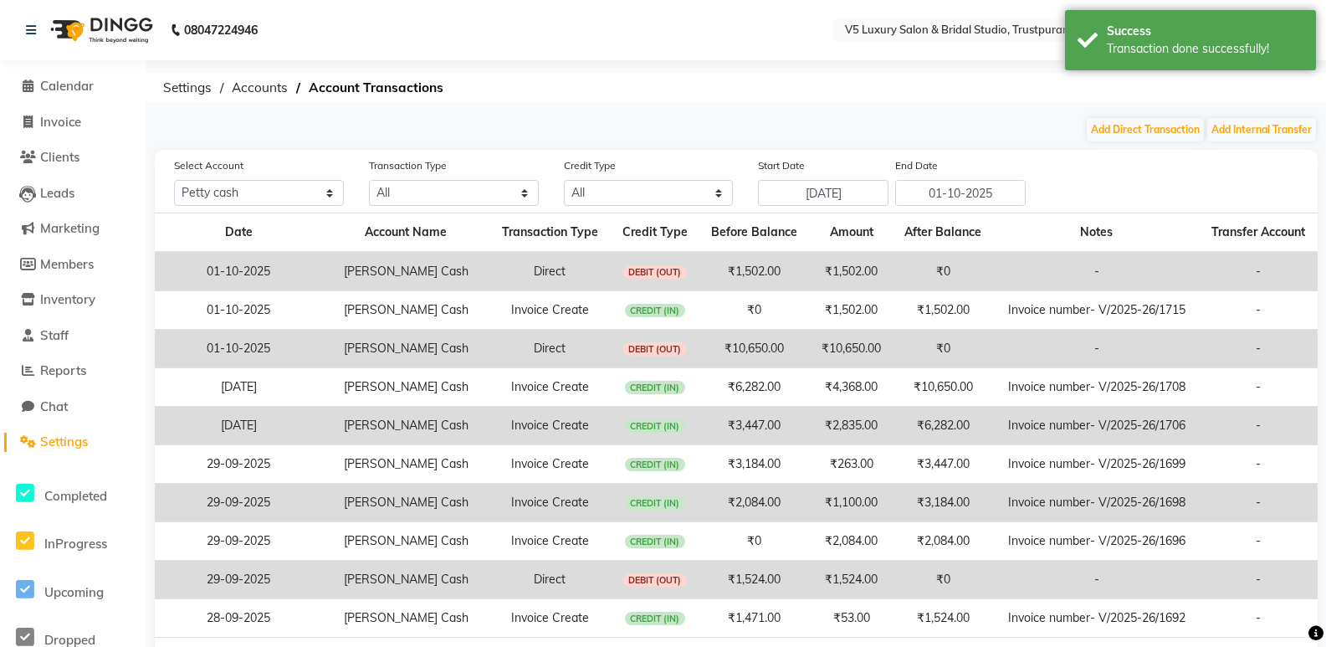
click at [817, 67] on div "08047224946 Select Location × V5 Luxury Salon & Bridal Studio, Trustpuramkodamb…" at bounding box center [663, 356] width 1326 height 712
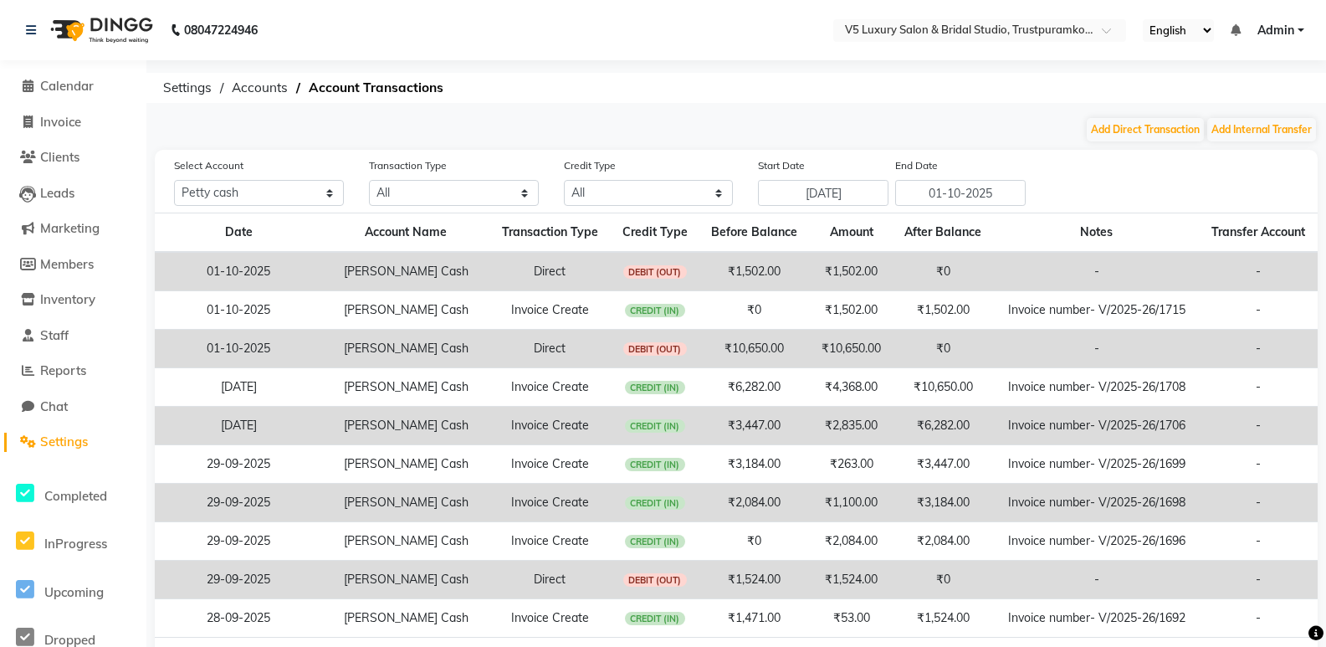
click at [1273, 31] on span "Admin" at bounding box center [1275, 31] width 37 height 18
click at [1249, 106] on link "Sign out" at bounding box center [1218, 115] width 153 height 26
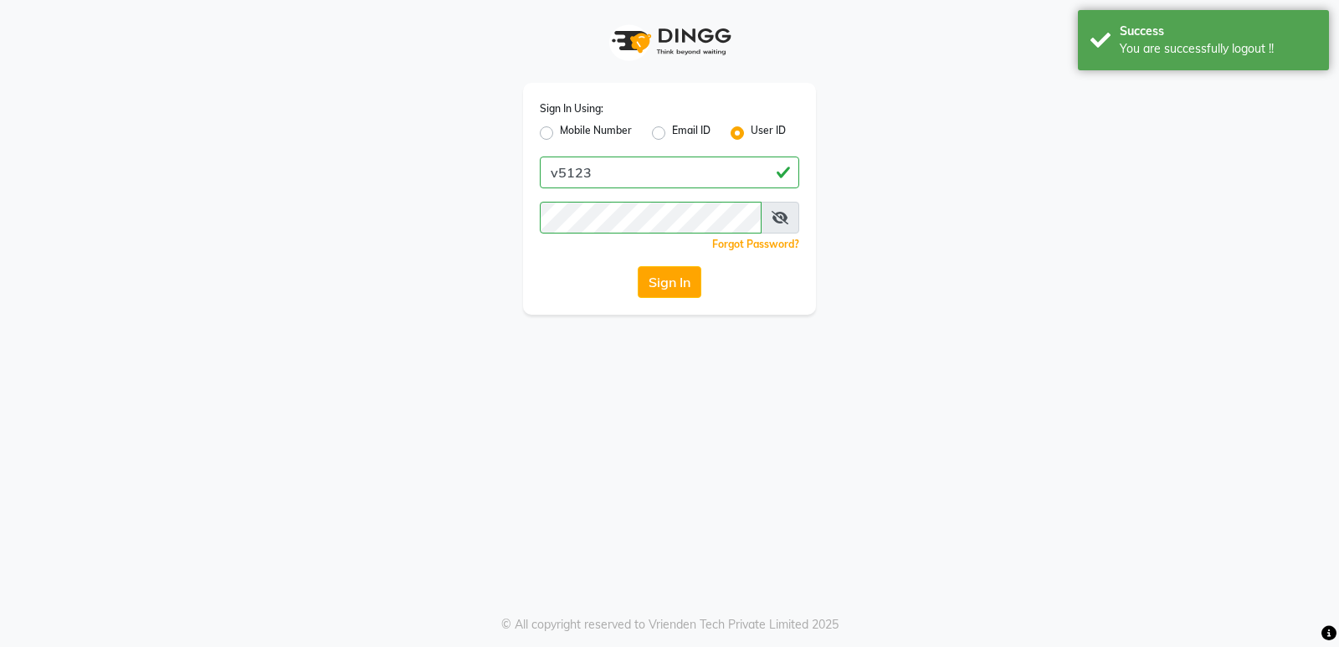
click at [983, 324] on div "Sign In Using: Mobile Number Email ID User ID v5123 Remember me Forgot Password…" at bounding box center [669, 323] width 1339 height 647
